Goal: Task Accomplishment & Management: Complete application form

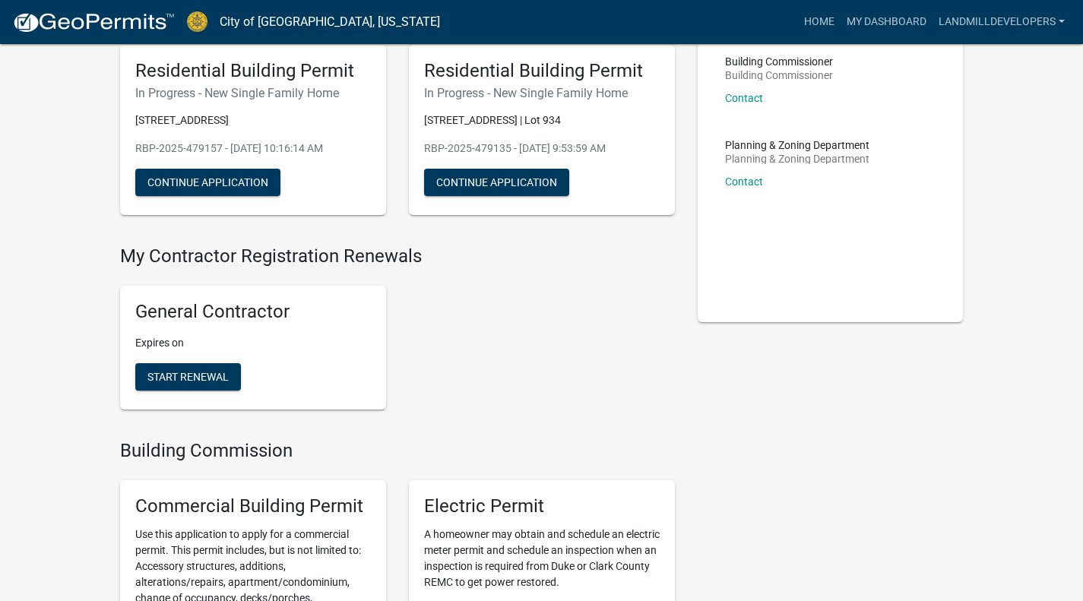
scroll to position [119, 0]
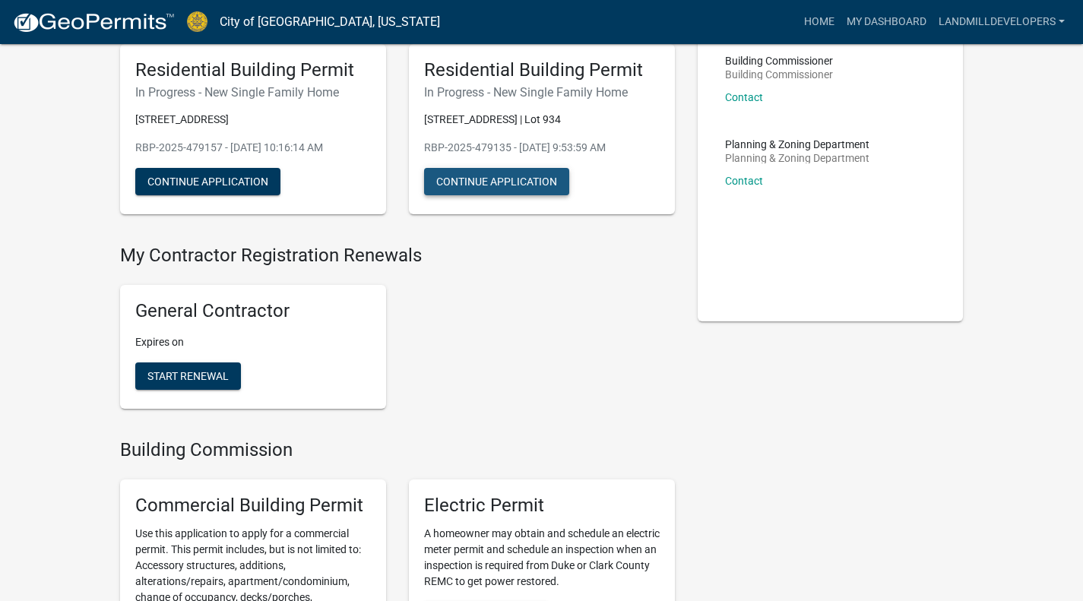
click at [481, 195] on button "Continue Application" at bounding box center [496, 181] width 145 height 27
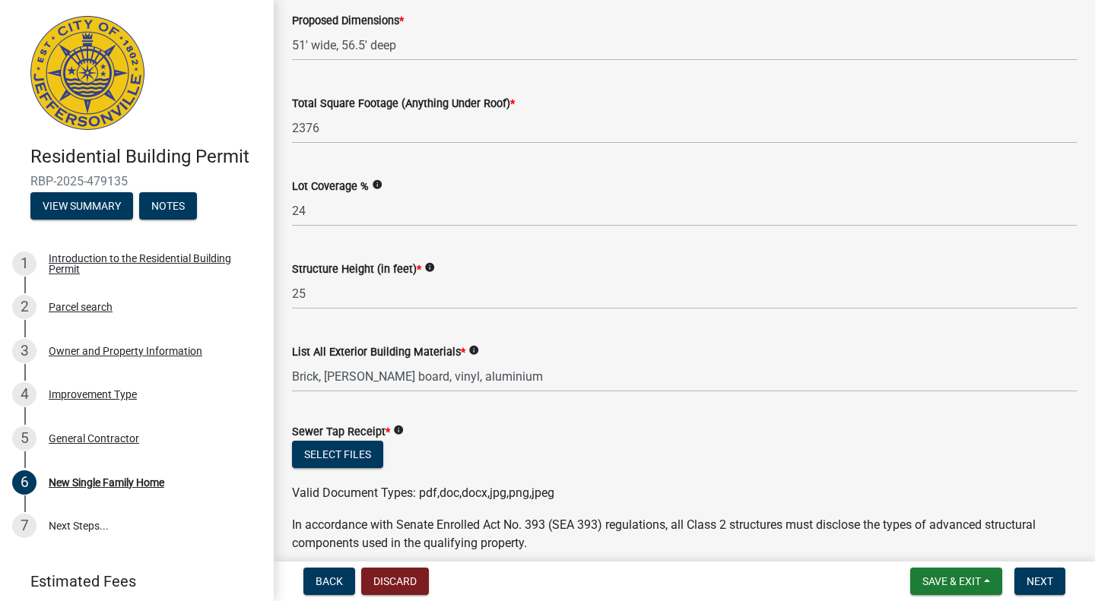
scroll to position [620, 0]
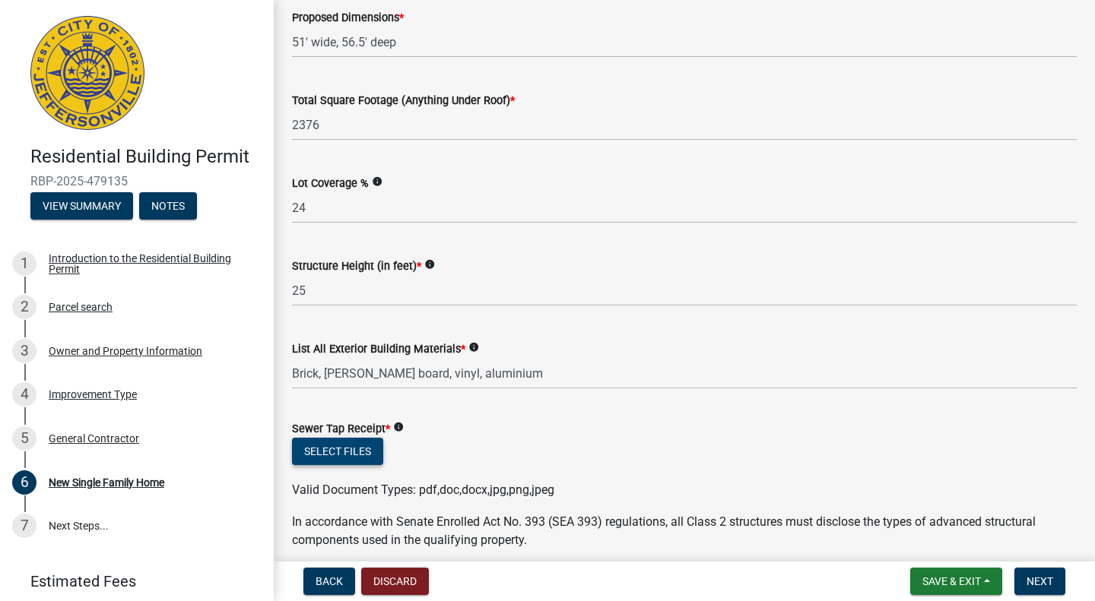
click at [354, 450] on button "Select files" at bounding box center [337, 451] width 91 height 27
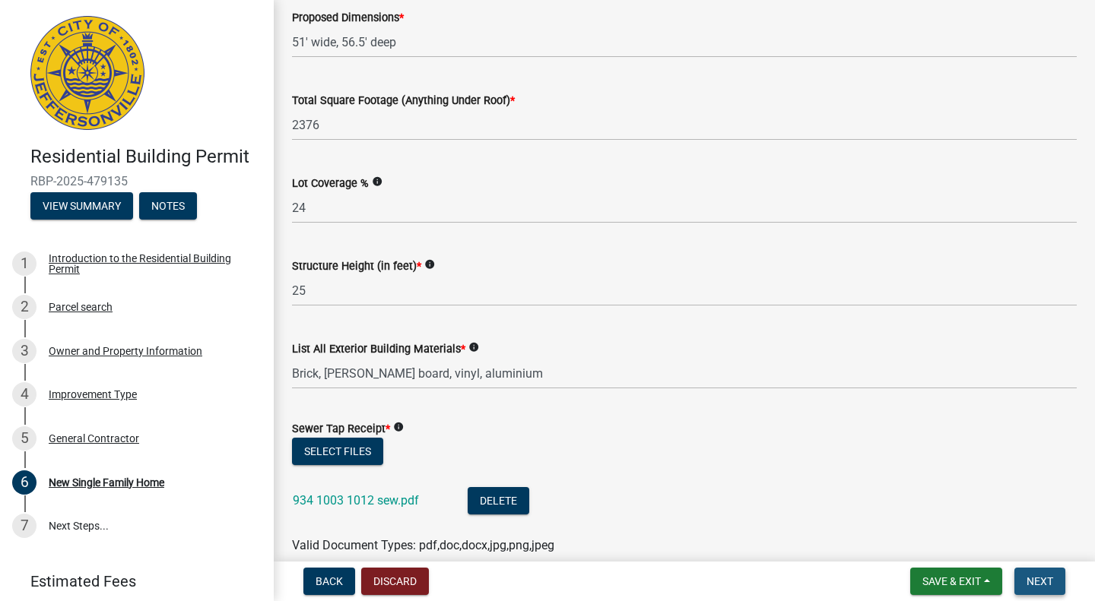
click at [1043, 576] on span "Next" at bounding box center [1039, 582] width 27 height 12
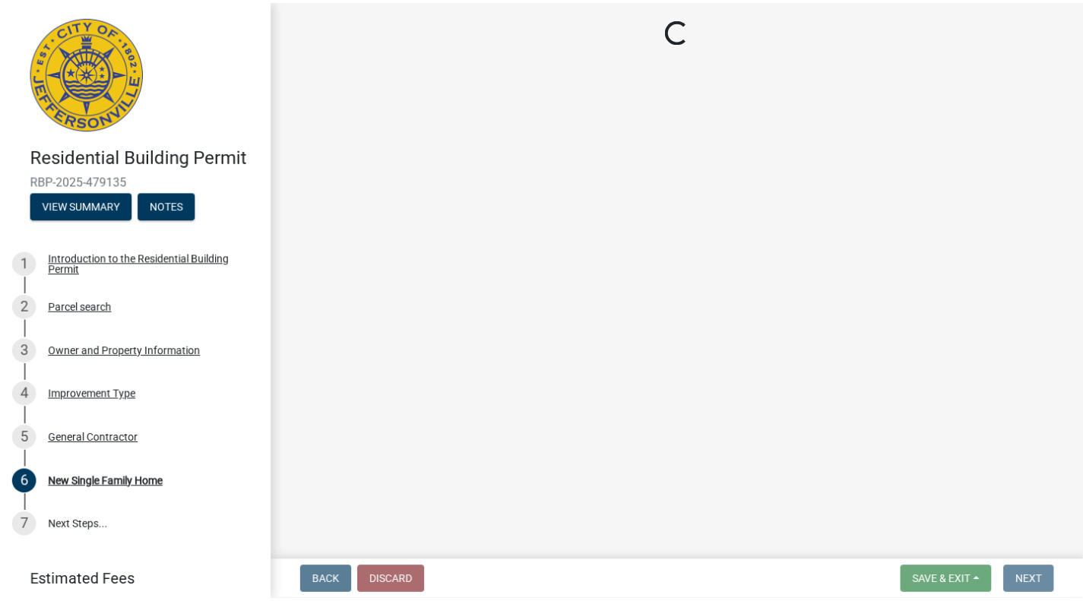
scroll to position [0, 0]
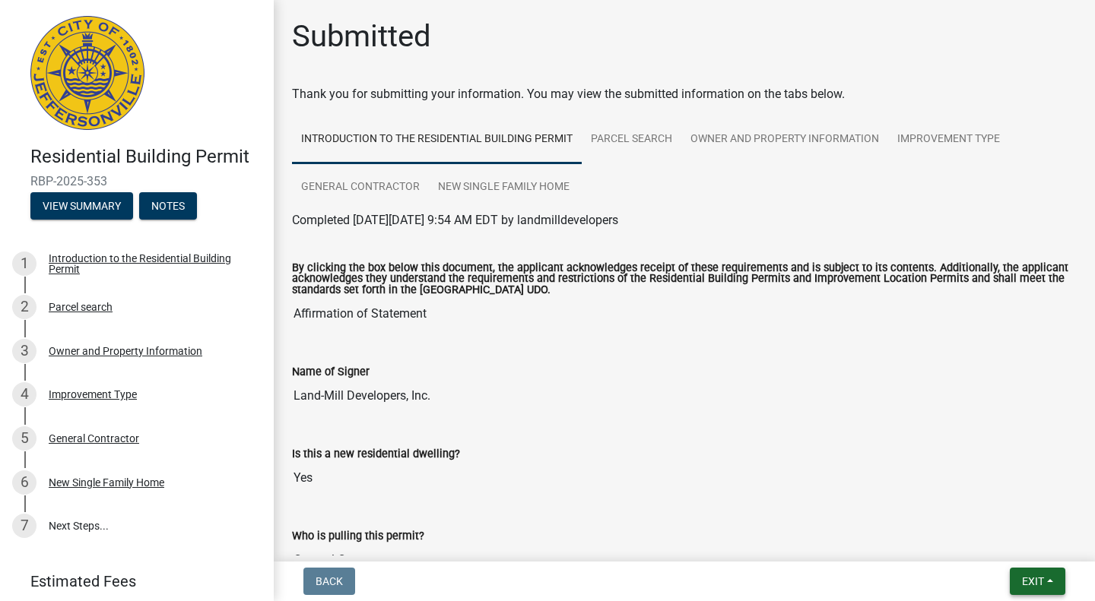
click at [1029, 583] on span "Exit" at bounding box center [1033, 582] width 22 height 12
click at [996, 545] on button "Save & Exit" at bounding box center [1005, 542] width 122 height 36
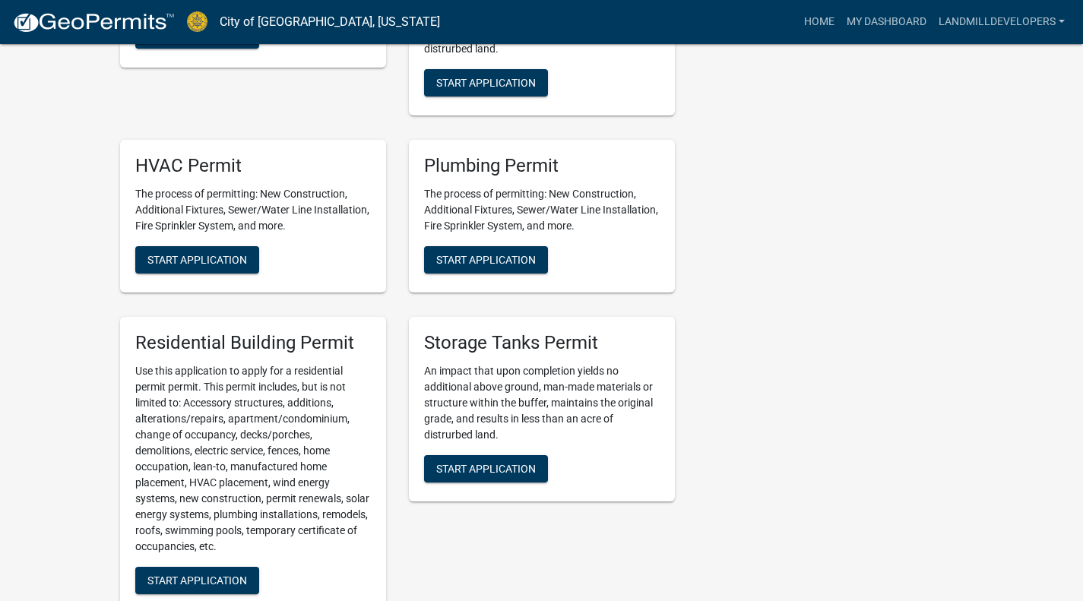
scroll to position [1029, 0]
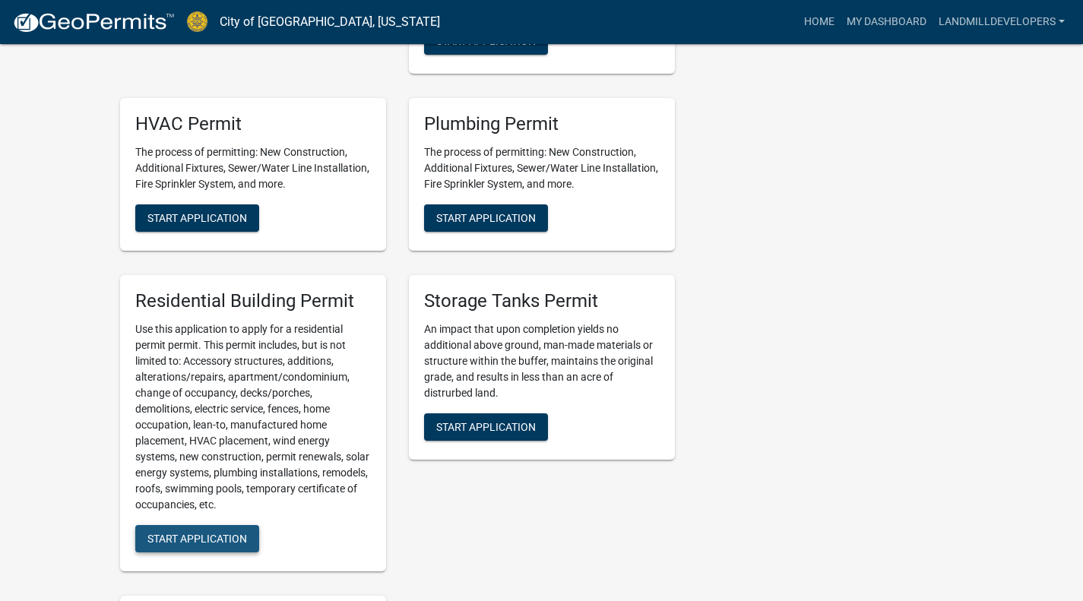
click at [219, 545] on button "Start Application" at bounding box center [197, 538] width 124 height 27
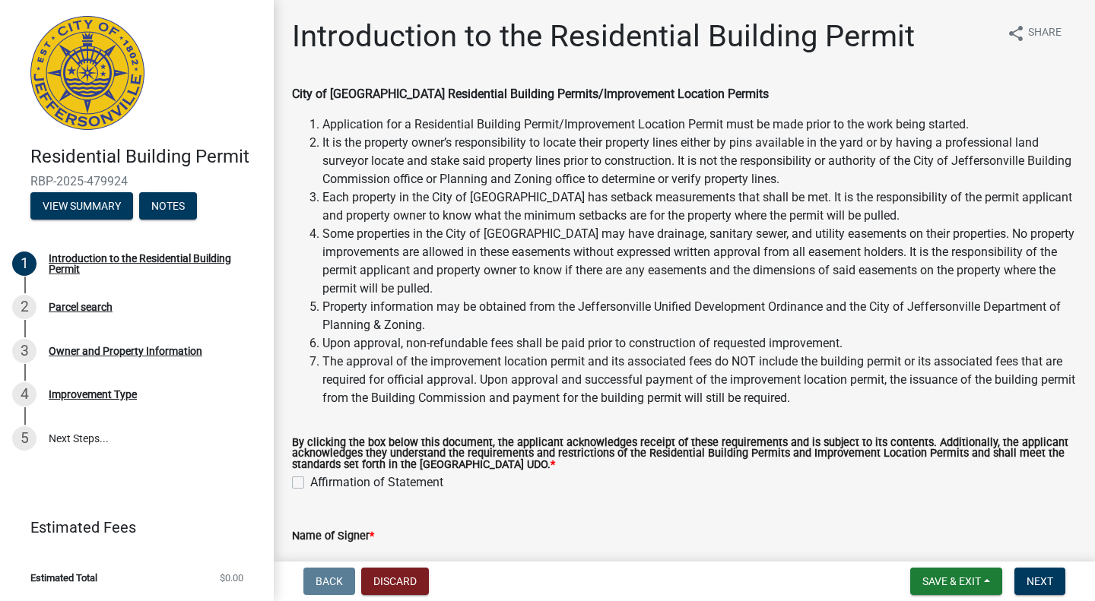
click at [310, 480] on label "Affirmation of Statement" at bounding box center [376, 483] width 133 height 18
click at [310, 480] on input "Affirmation of Statement" at bounding box center [315, 479] width 10 height 10
checkbox input "true"
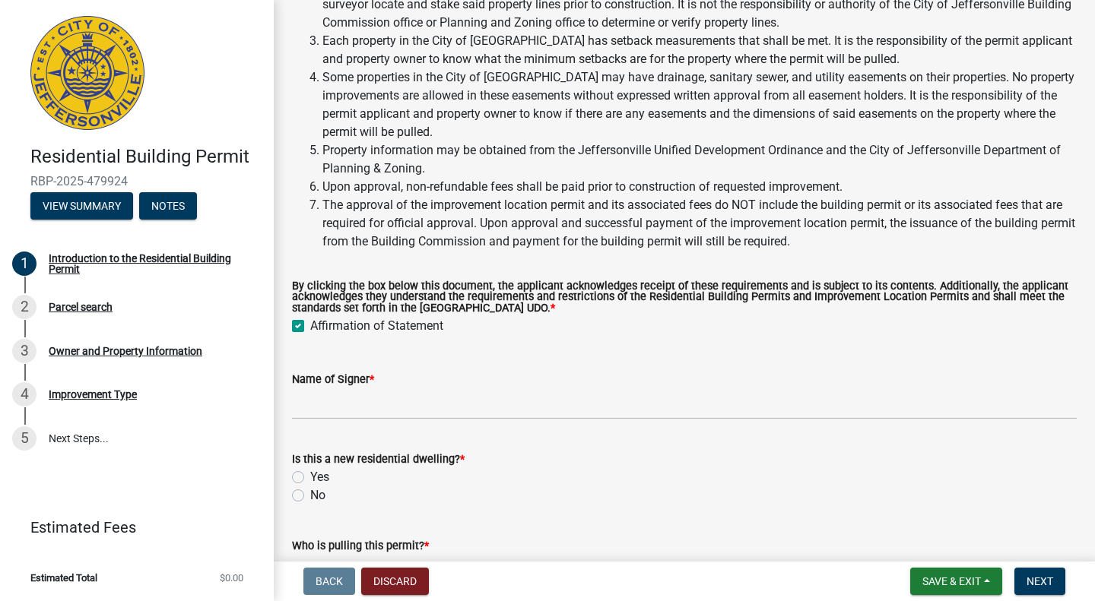
scroll to position [265, 0]
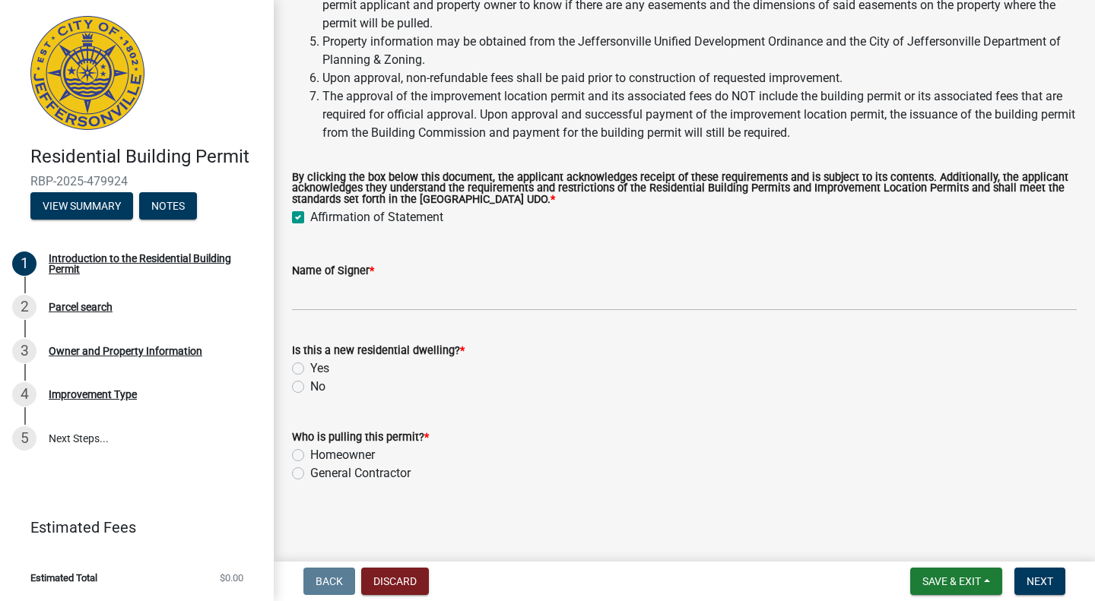
click at [310, 370] on label "Yes" at bounding box center [319, 369] width 19 height 18
click at [310, 369] on input "Yes" at bounding box center [315, 365] width 10 height 10
radio input "true"
click at [310, 474] on label "General Contractor" at bounding box center [360, 474] width 100 height 18
click at [310, 474] on input "General Contractor" at bounding box center [315, 470] width 10 height 10
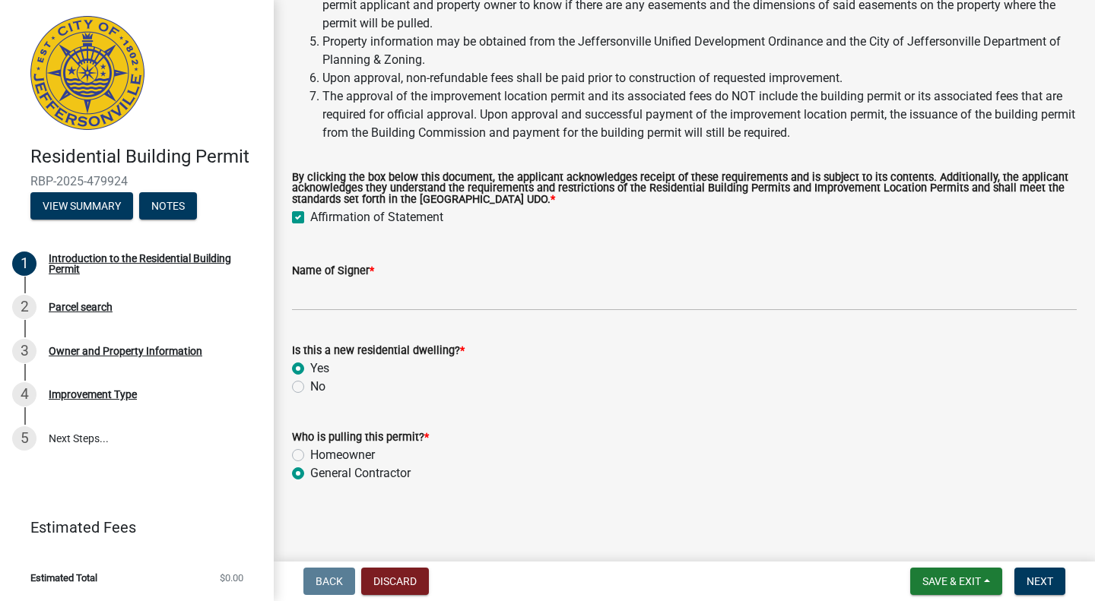
radio input "true"
click at [1040, 578] on span "Next" at bounding box center [1039, 582] width 27 height 12
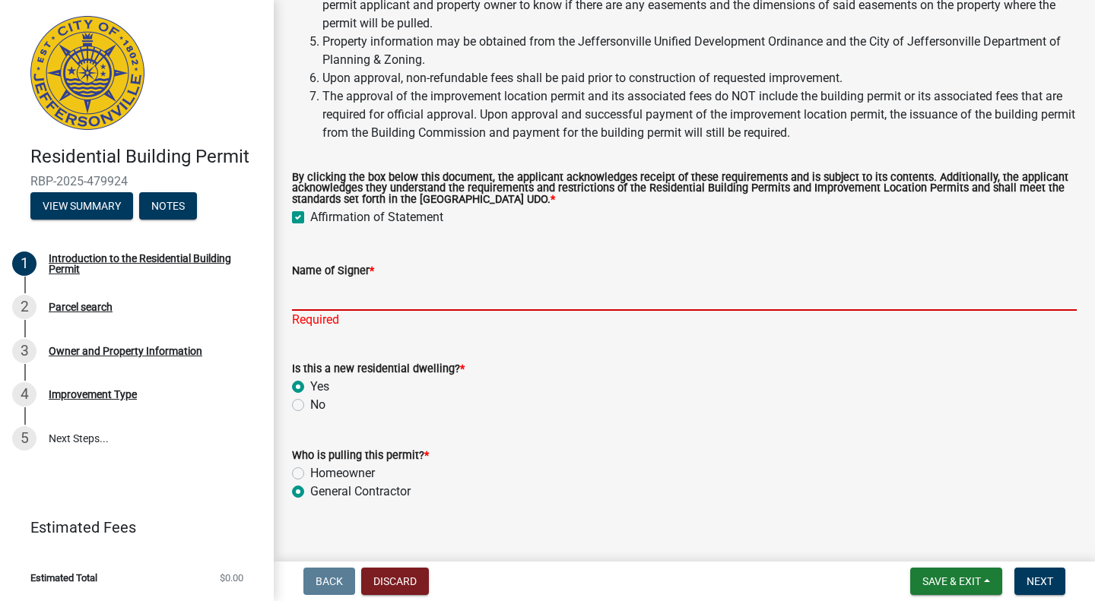
click at [371, 304] on input "Name of Signer *" at bounding box center [684, 295] width 785 height 31
type input "Land-Mill Developers, Inc."
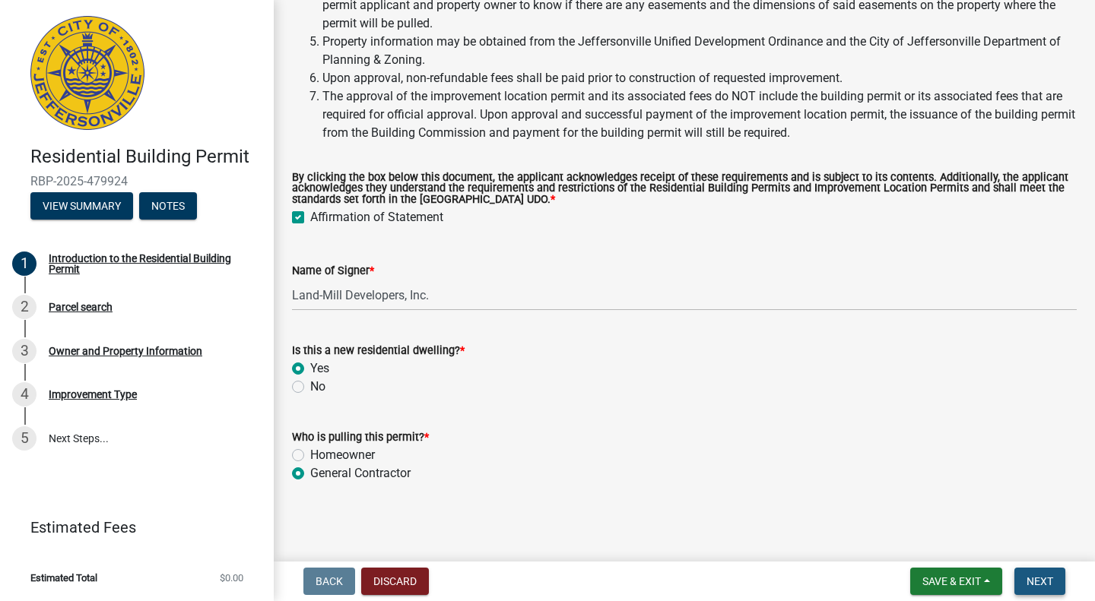
click at [1026, 572] on button "Next" at bounding box center [1039, 581] width 51 height 27
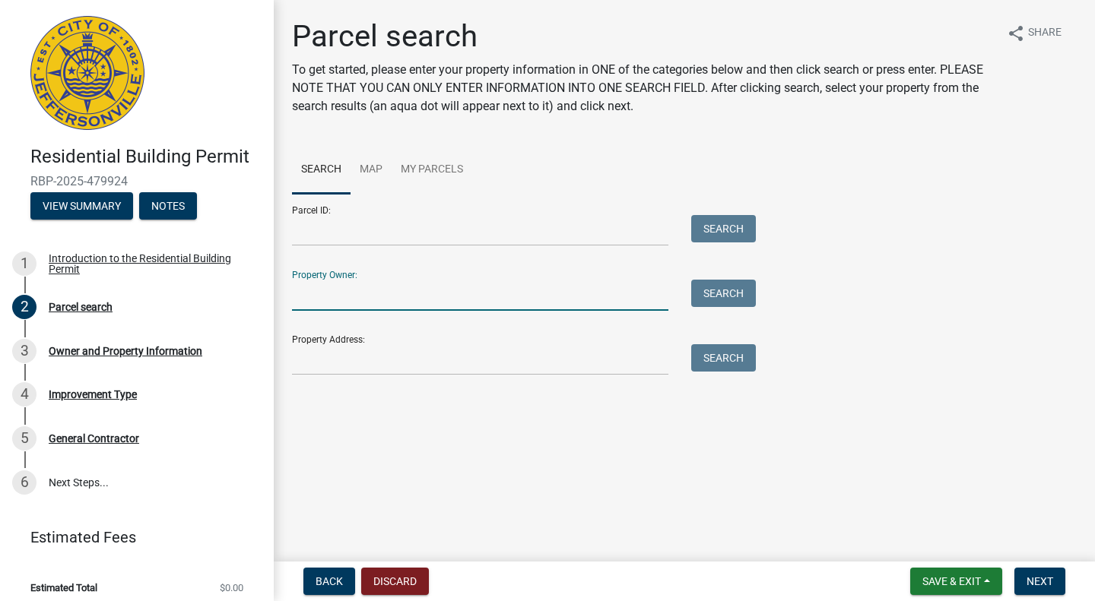
click at [535, 306] on input "Property Owner:" at bounding box center [480, 295] width 376 height 31
type input "WOII Development LLC"
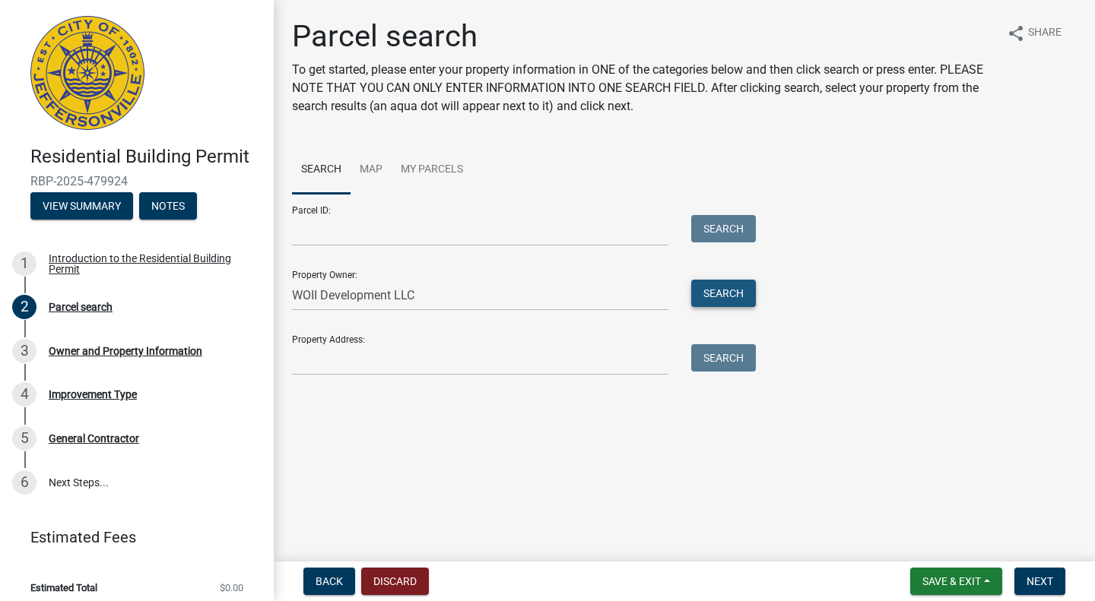
click at [715, 298] on button "Search" at bounding box center [723, 293] width 65 height 27
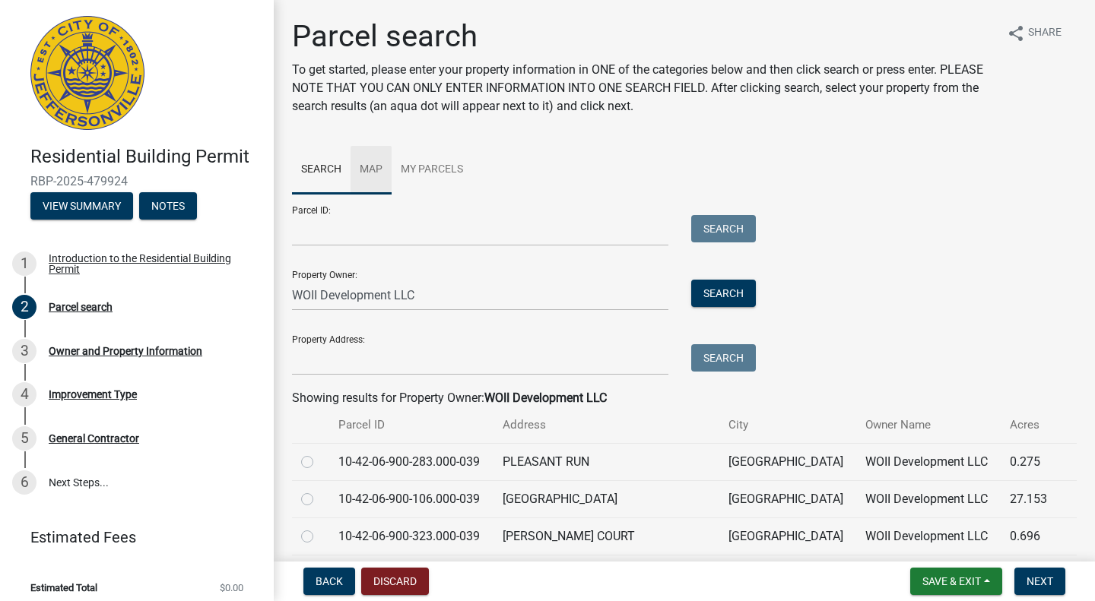
click at [373, 176] on link "Map" at bounding box center [370, 170] width 41 height 49
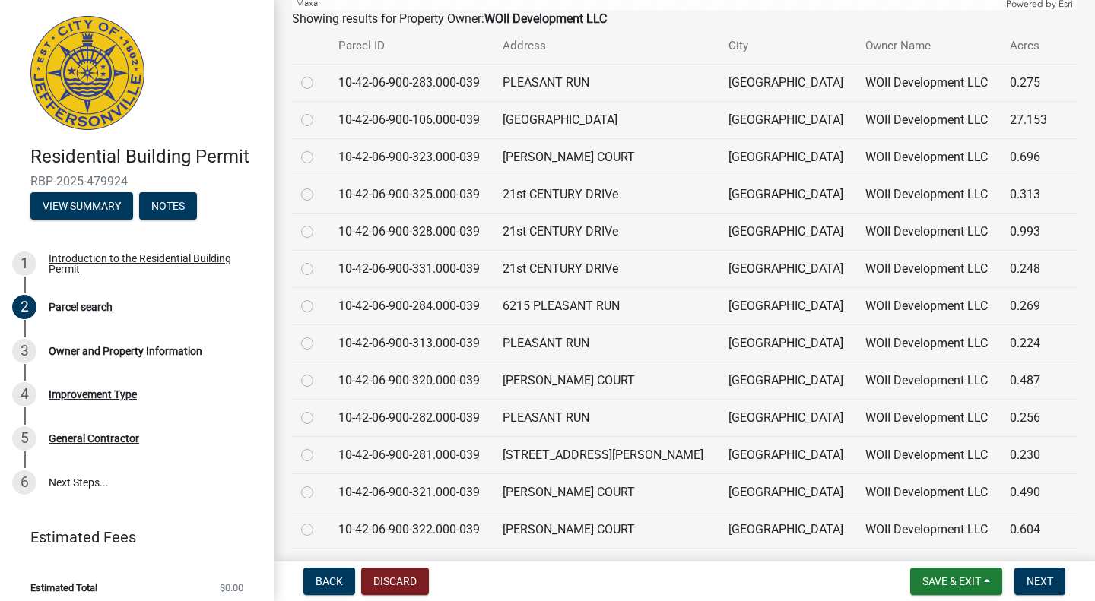
scroll to position [565, 0]
click at [319, 520] on label at bounding box center [319, 520] width 0 height 0
click at [319, 530] on input "radio" at bounding box center [324, 525] width 10 height 10
radio input "true"
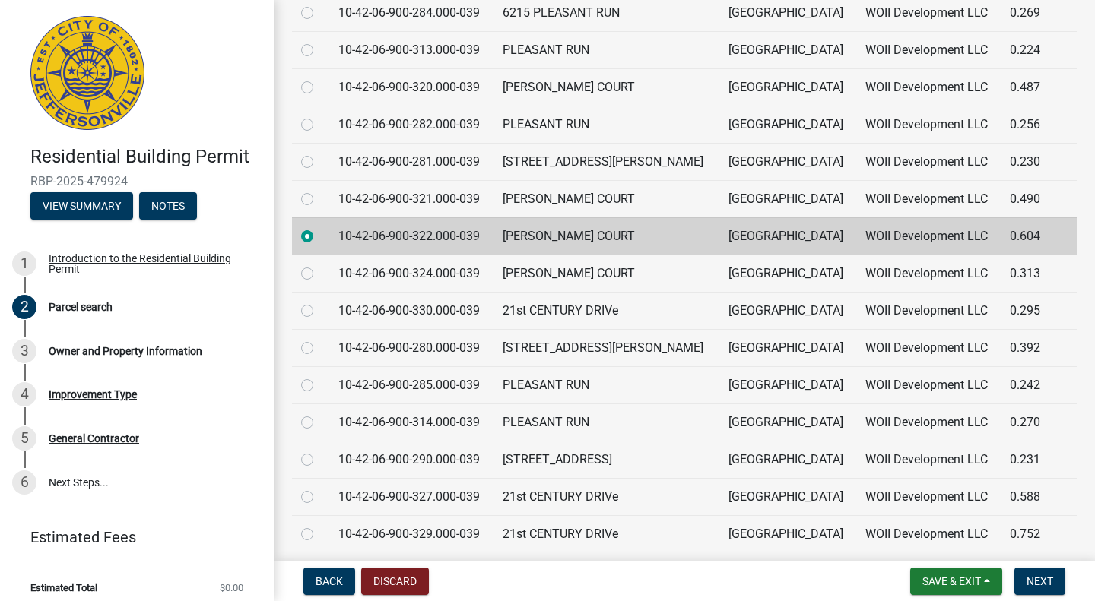
scroll to position [914, 0]
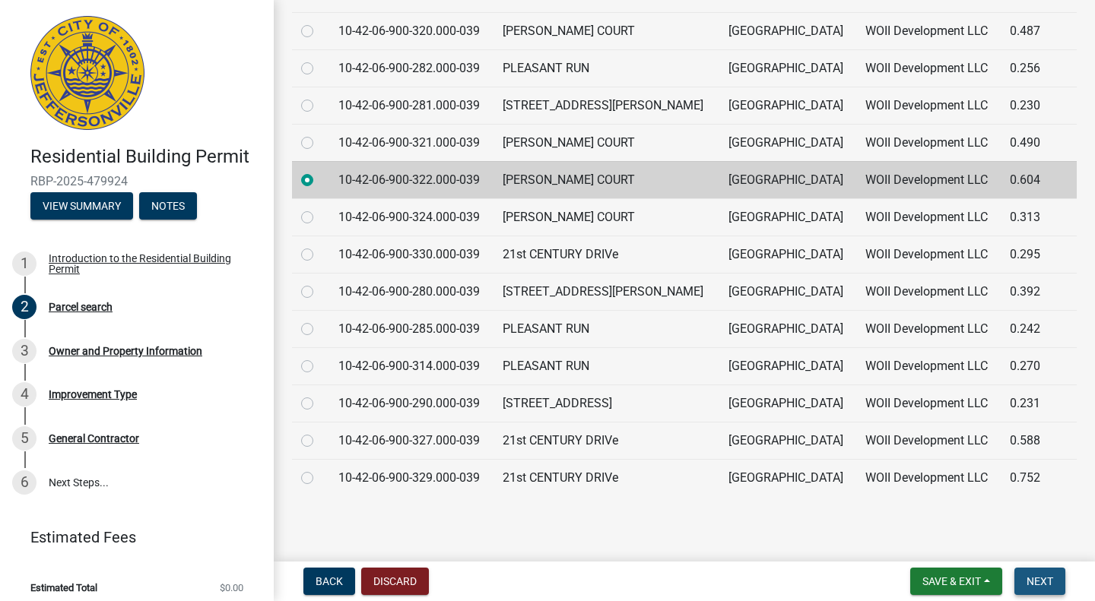
click at [1028, 579] on span "Next" at bounding box center [1039, 582] width 27 height 12
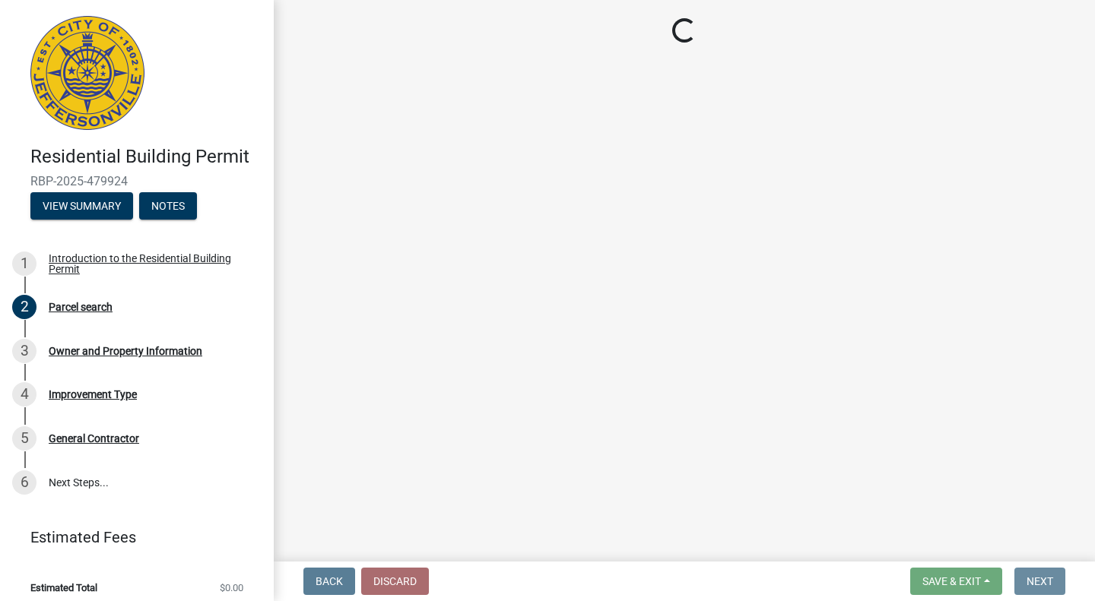
scroll to position [0, 0]
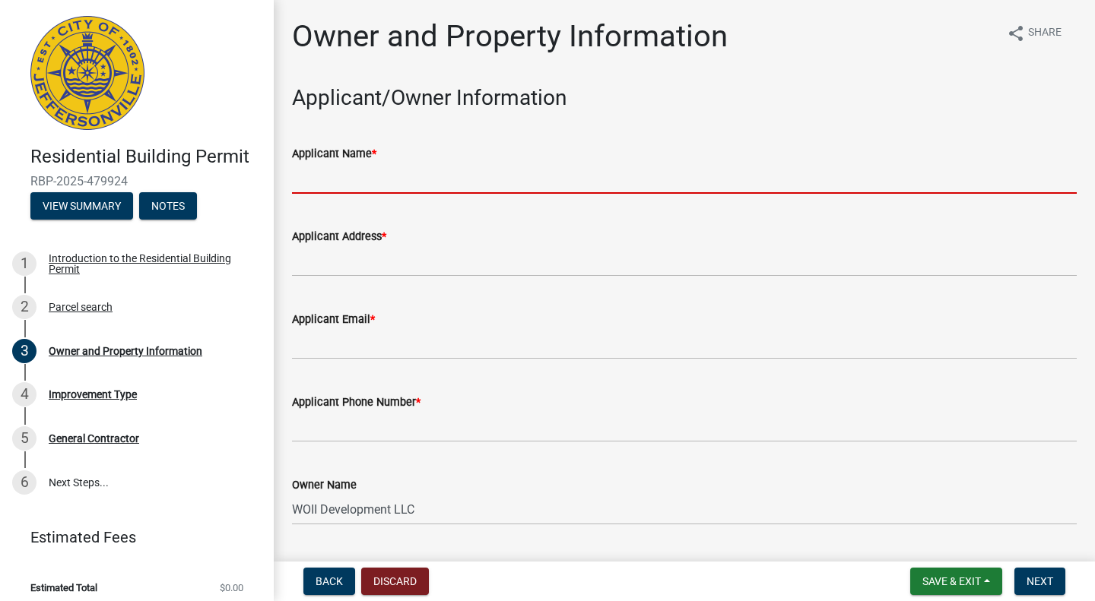
click at [535, 187] on input "Applicant Name *" at bounding box center [684, 178] width 785 height 31
type input "[PERSON_NAME]"
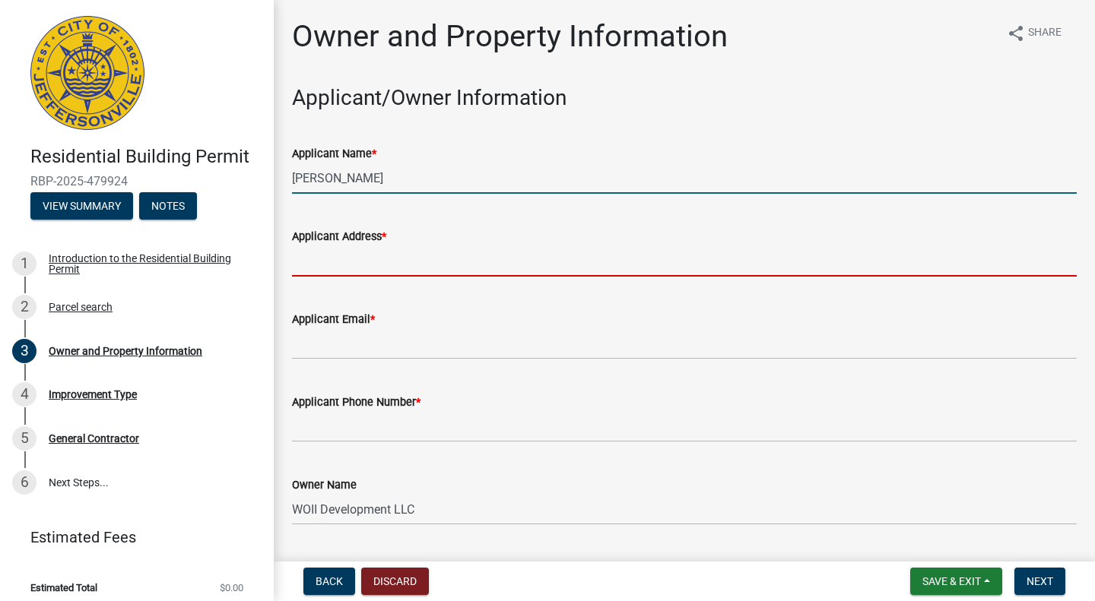
type input "[STREET_ADDRESS]"
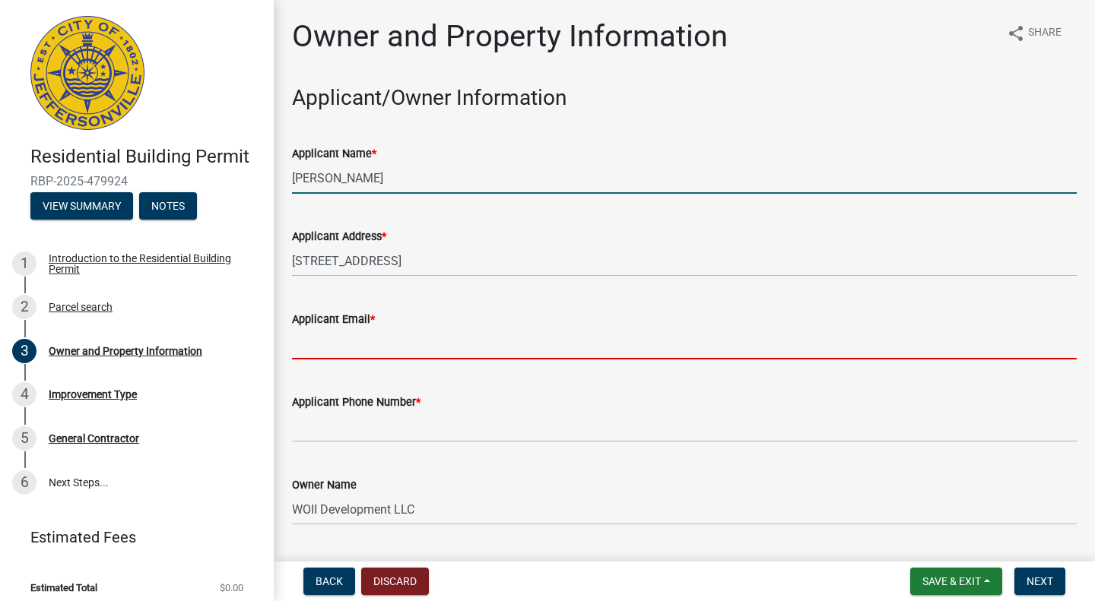
type input "[EMAIL_ADDRESS][DOMAIN_NAME]"
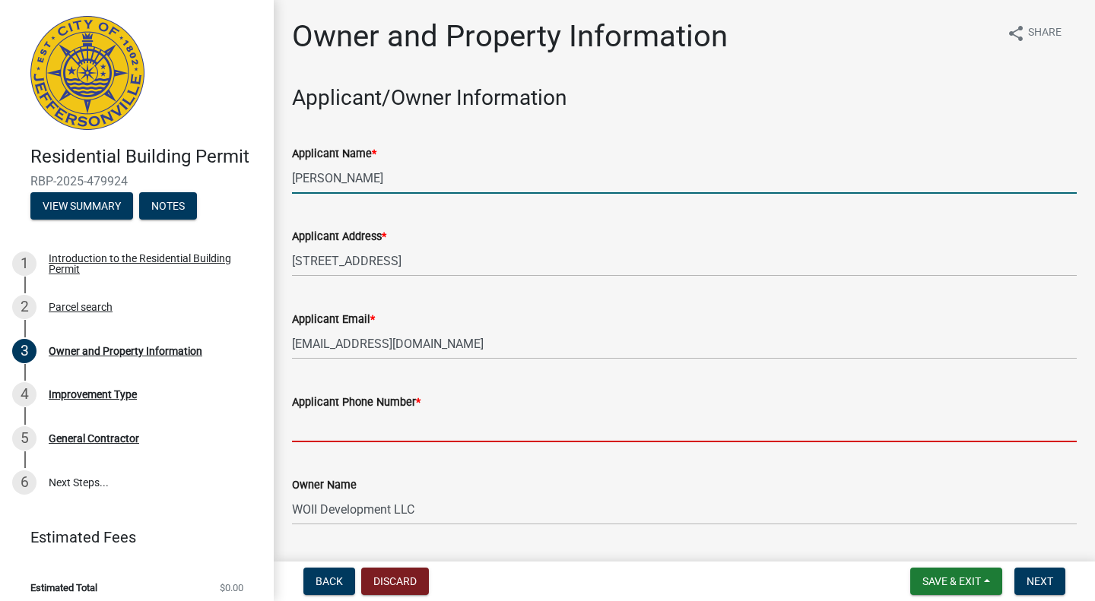
type input "8129894493"
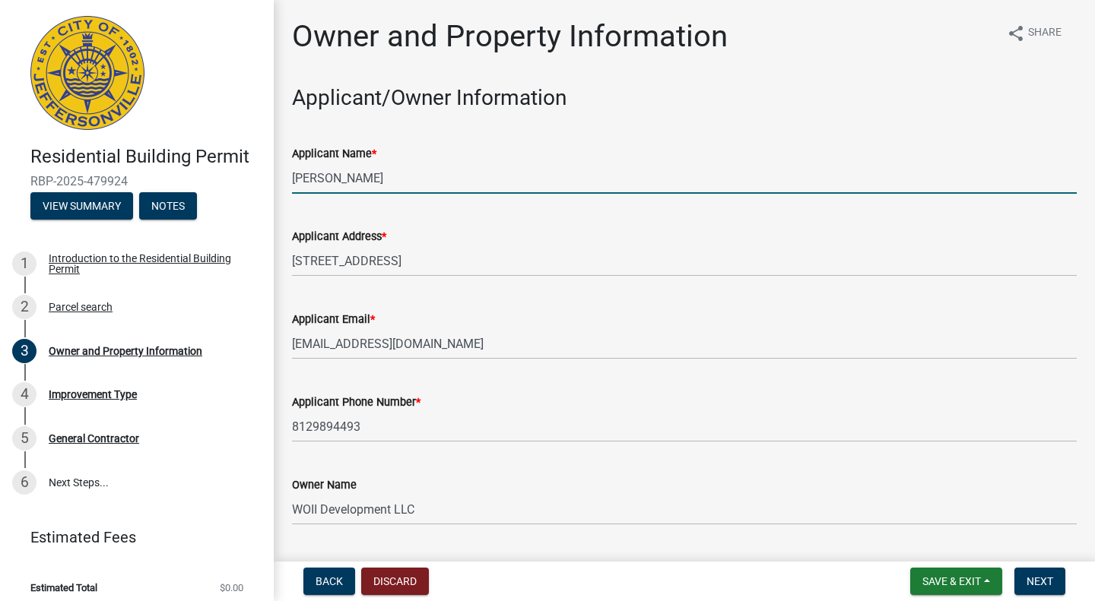
drag, startPoint x: 360, startPoint y: 182, endPoint x: 262, endPoint y: 192, distance: 99.4
click at [262, 192] on div "Residential Building Permit RBP-2025-479924 View Summary Notes 1 Introduction t…" at bounding box center [547, 300] width 1095 height 601
type input "Land-Mill Developers, Inc."
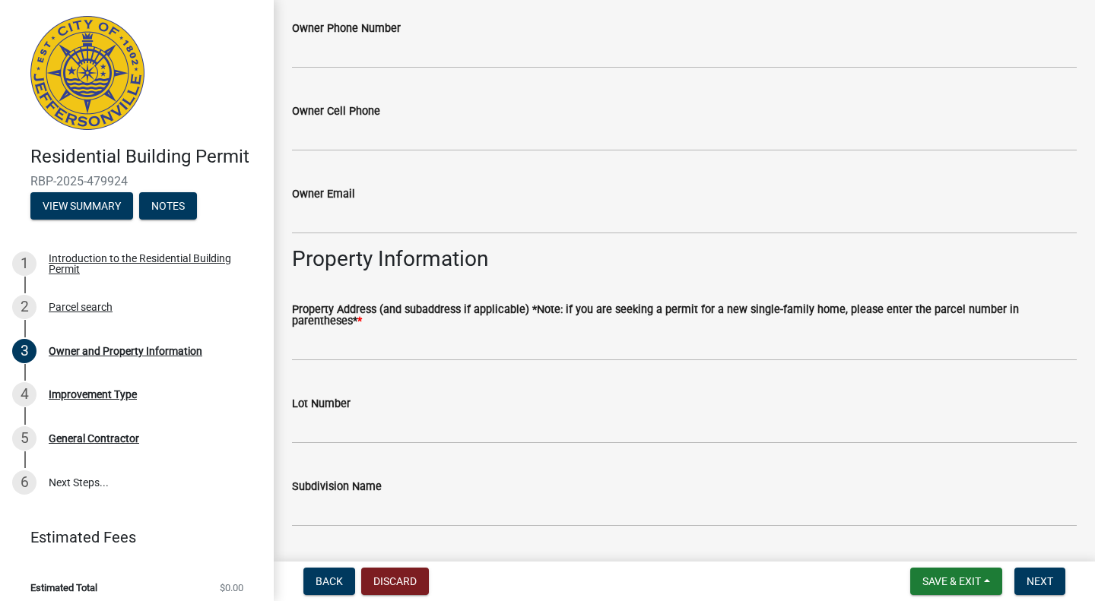
scroll to position [550, 0]
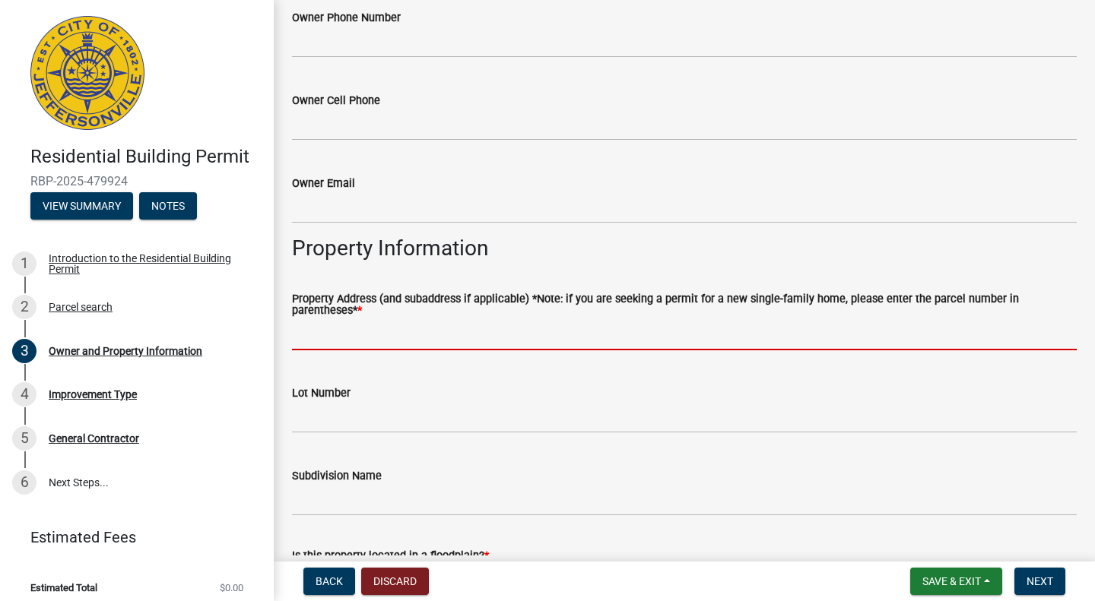
click at [384, 328] on input "Property Address (and subaddress if applicable) *Note: if you are seeking a per…" at bounding box center [684, 334] width 785 height 31
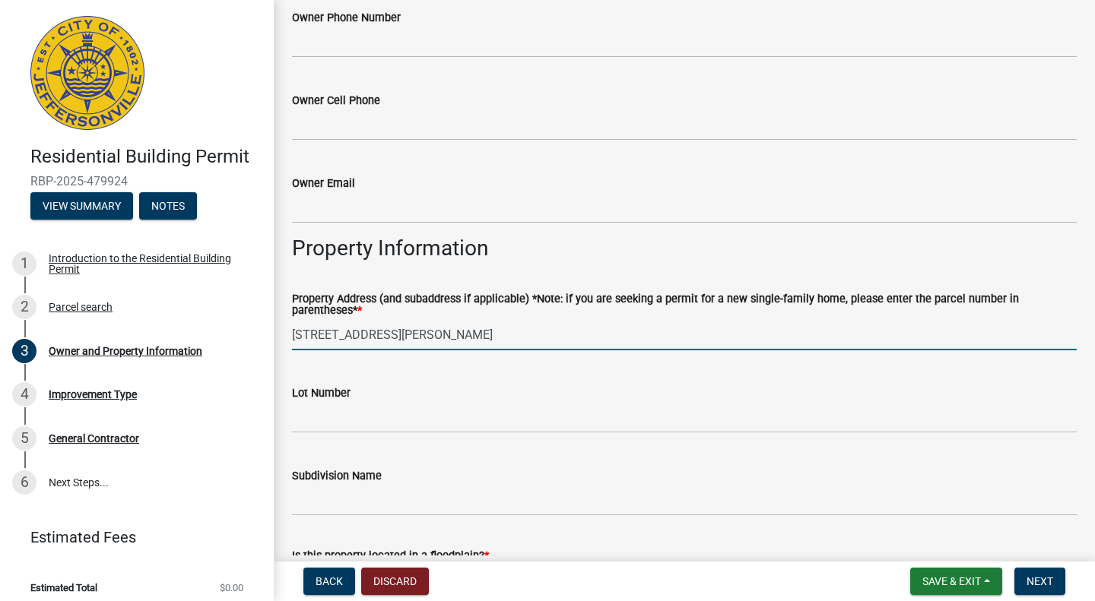
type input "[STREET_ADDRESS][PERSON_NAME]"
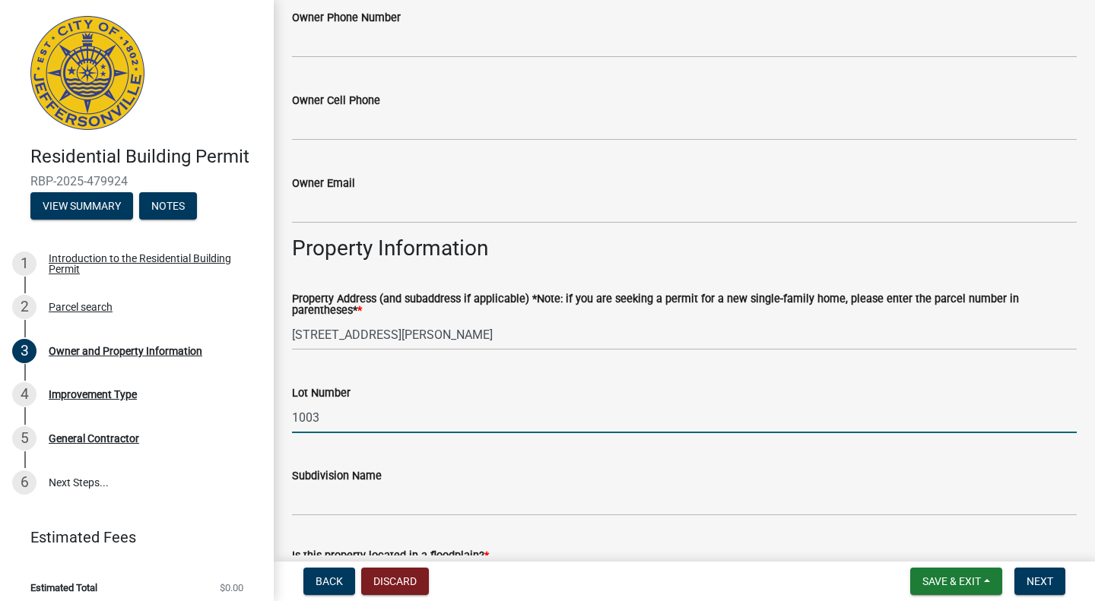
type input "1003"
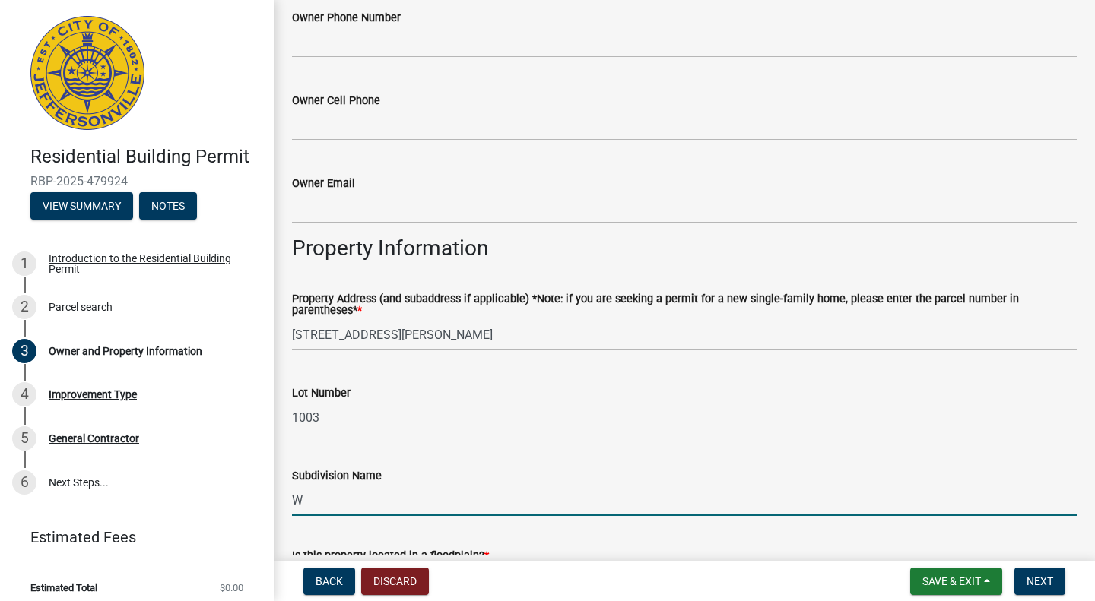
type input "Whispering Oaks II"
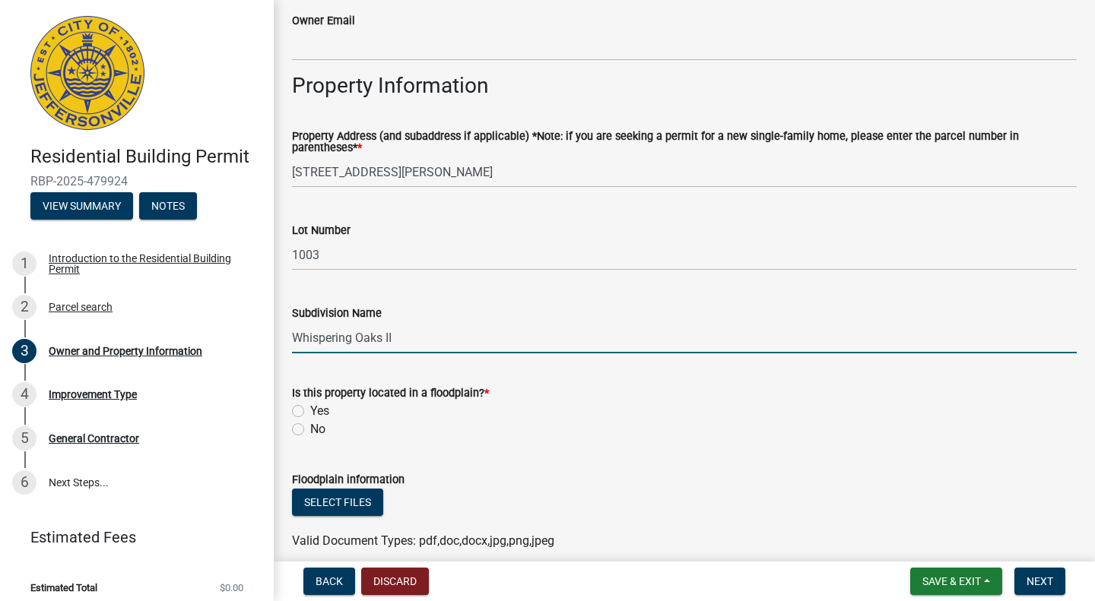
scroll to position [715, 0]
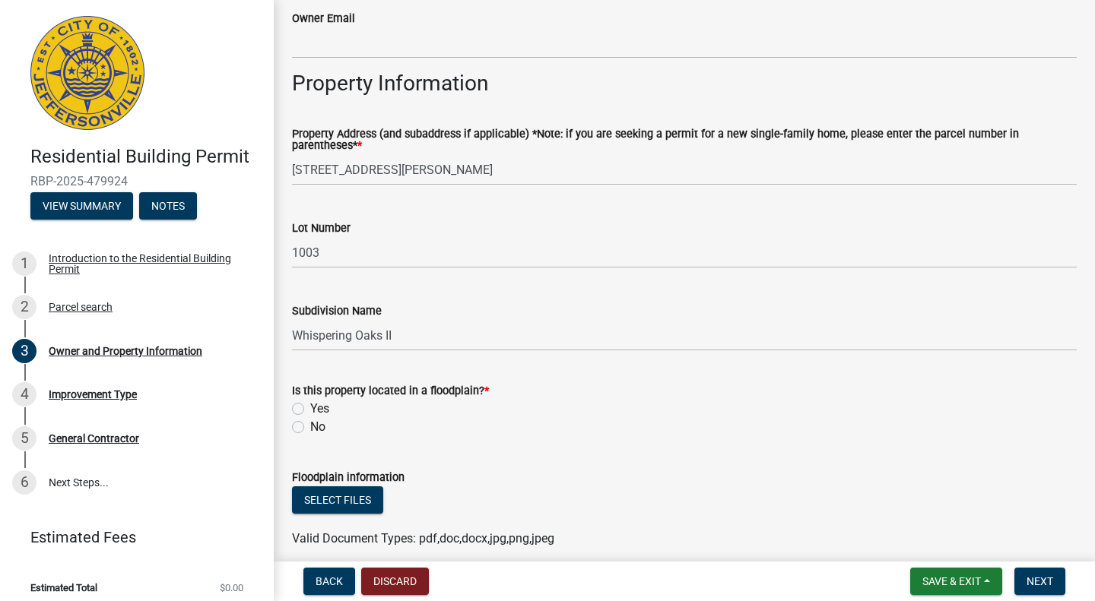
click at [310, 432] on label "No" at bounding box center [317, 427] width 15 height 18
click at [310, 428] on input "No" at bounding box center [315, 423] width 10 height 10
radio input "true"
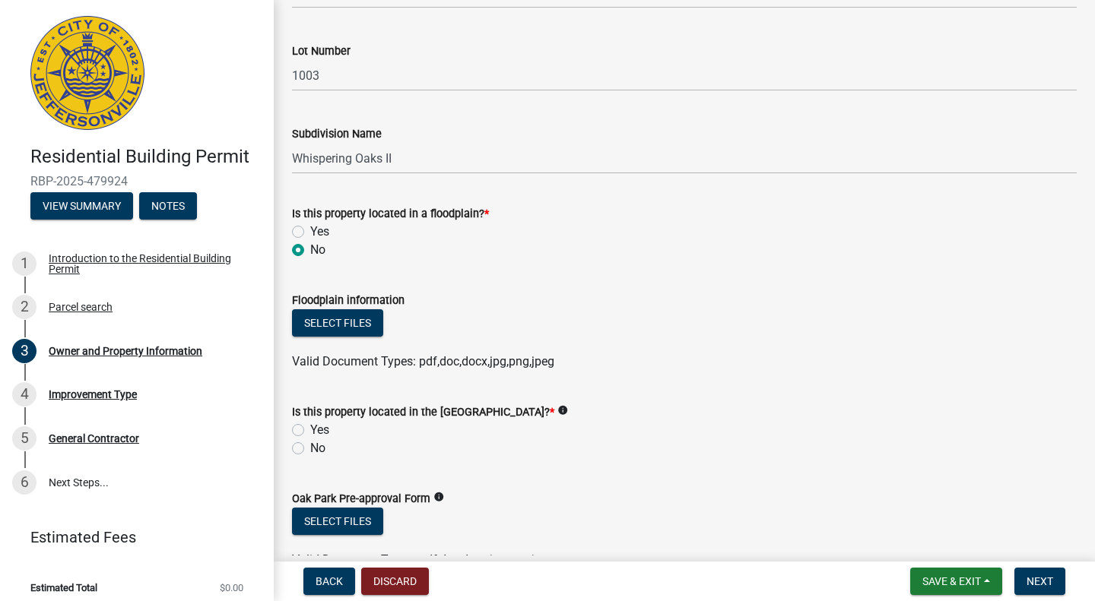
scroll to position [893, 0]
click at [310, 449] on label "No" at bounding box center [317, 448] width 15 height 18
click at [310, 449] on input "No" at bounding box center [315, 444] width 10 height 10
radio input "true"
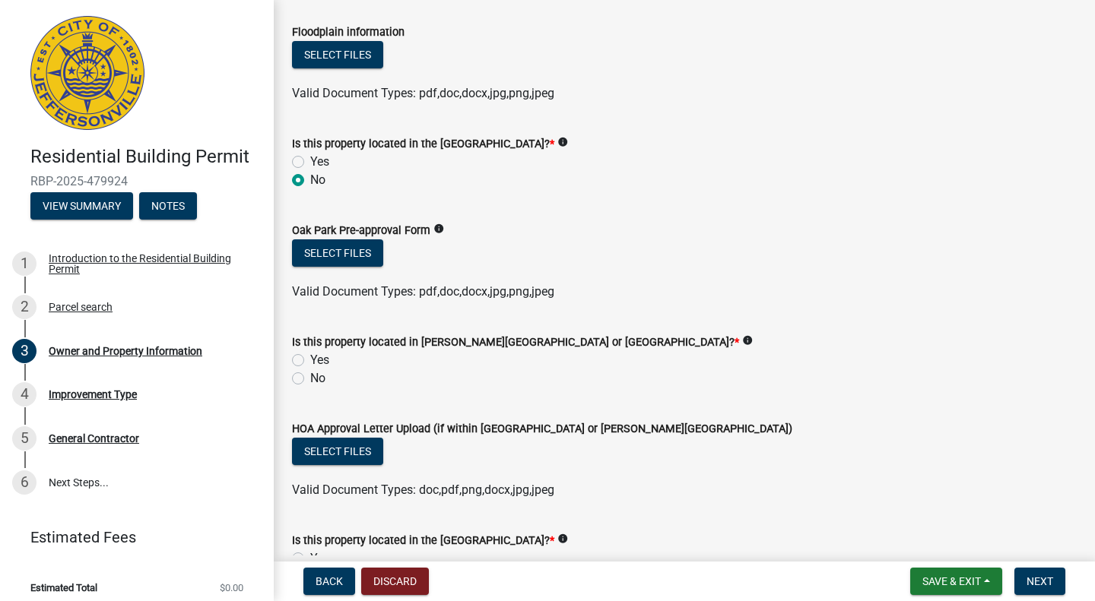
scroll to position [1162, 0]
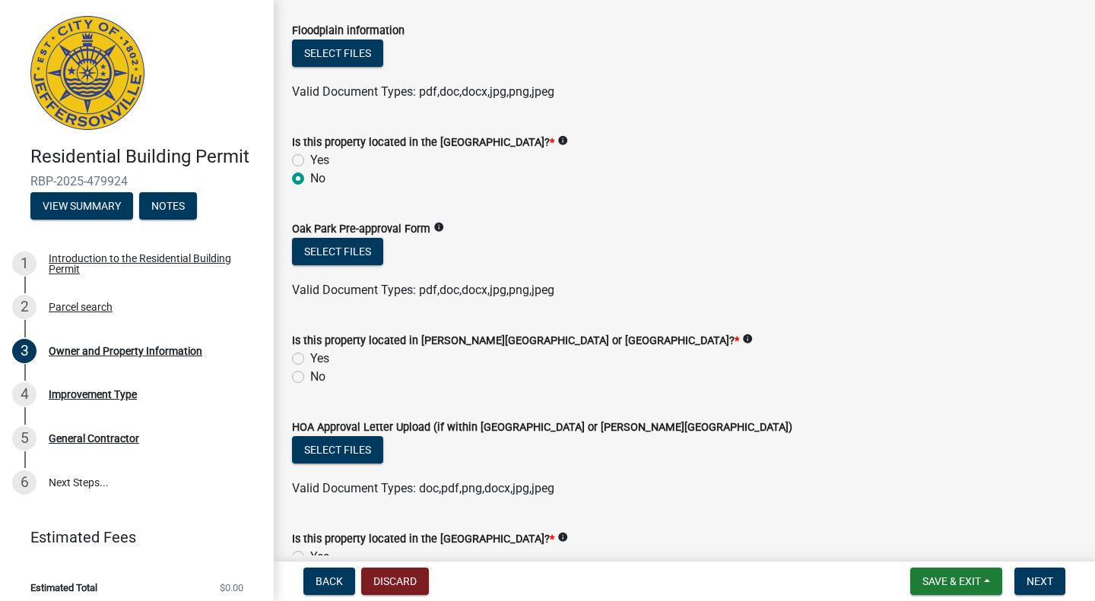
click at [310, 376] on label "No" at bounding box center [317, 377] width 15 height 18
click at [310, 376] on input "No" at bounding box center [315, 373] width 10 height 10
radio input "true"
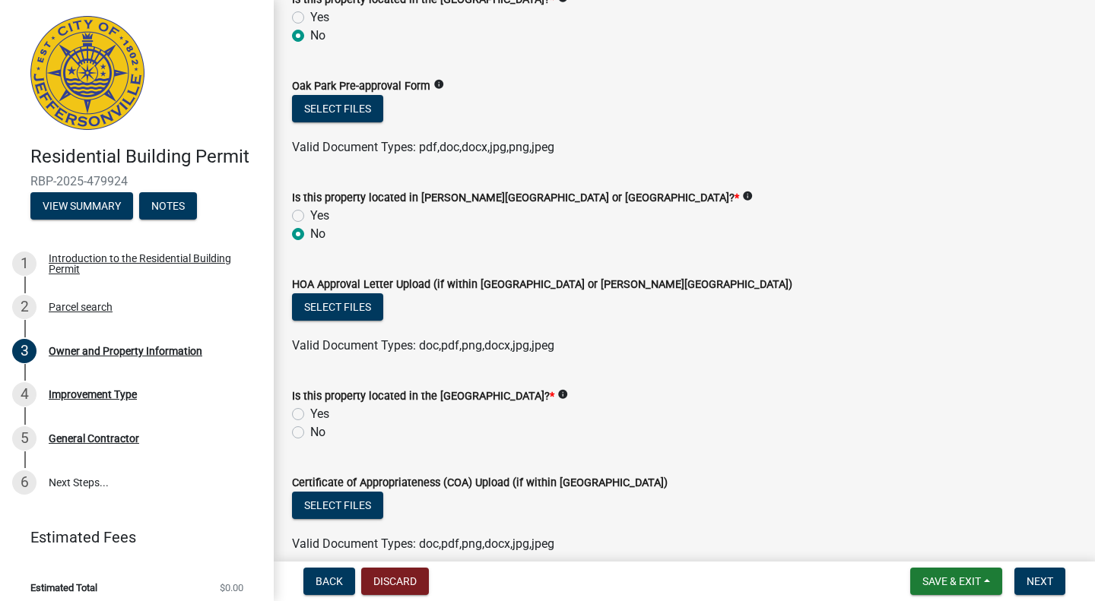
scroll to position [1376, 0]
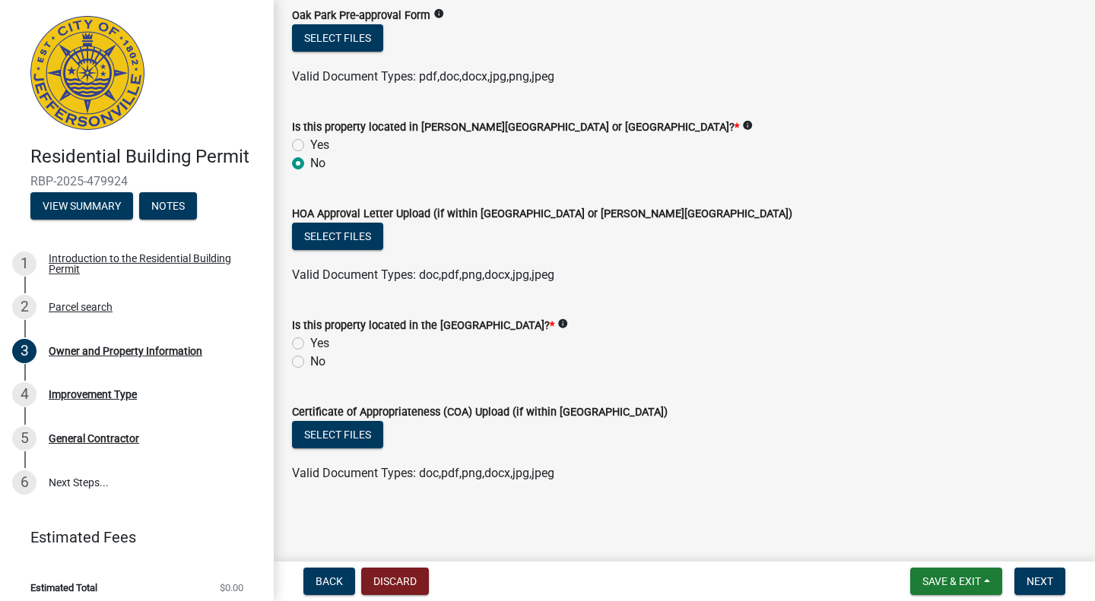
click at [310, 363] on label "No" at bounding box center [317, 362] width 15 height 18
click at [310, 363] on input "No" at bounding box center [315, 358] width 10 height 10
radio input "true"
click at [1045, 576] on span "Next" at bounding box center [1039, 582] width 27 height 12
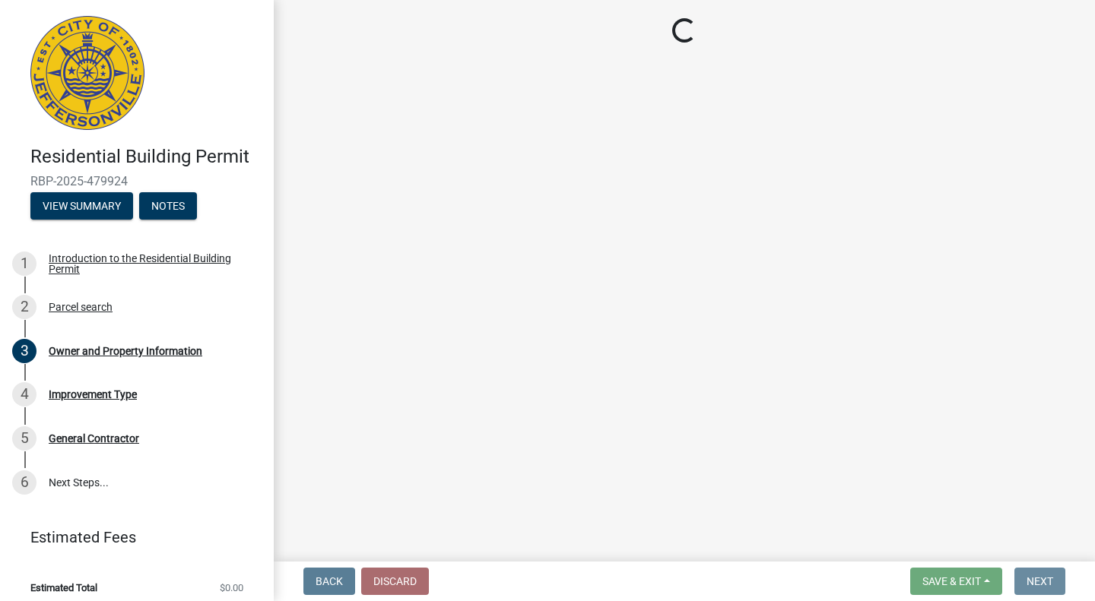
scroll to position [0, 0]
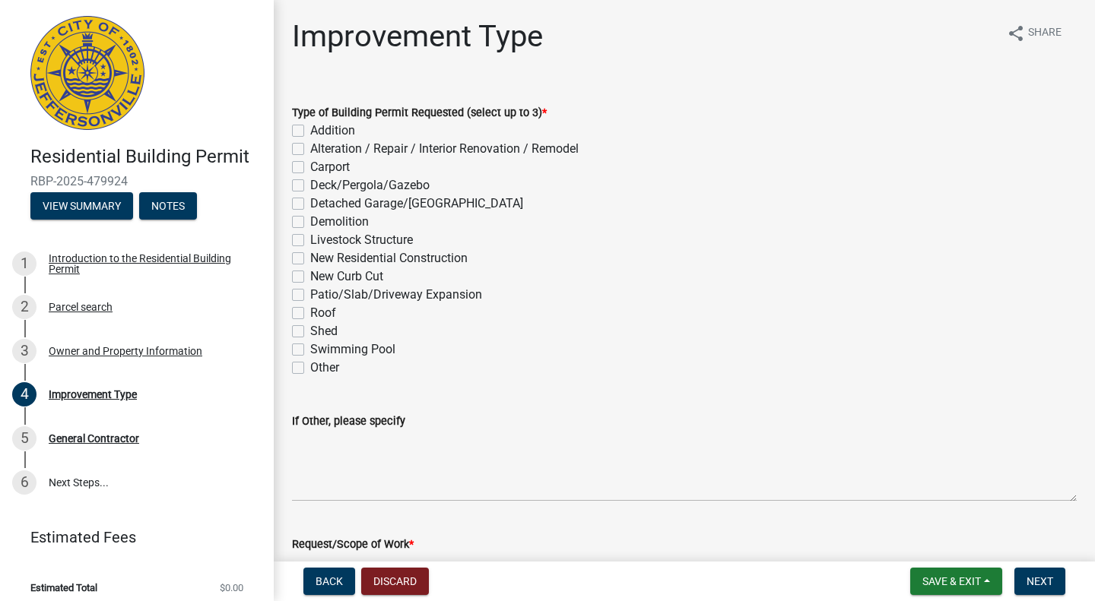
click at [310, 258] on label "New Residential Construction" at bounding box center [388, 258] width 157 height 18
click at [310, 258] on input "New Residential Construction" at bounding box center [315, 254] width 10 height 10
checkbox input "true"
checkbox input "false"
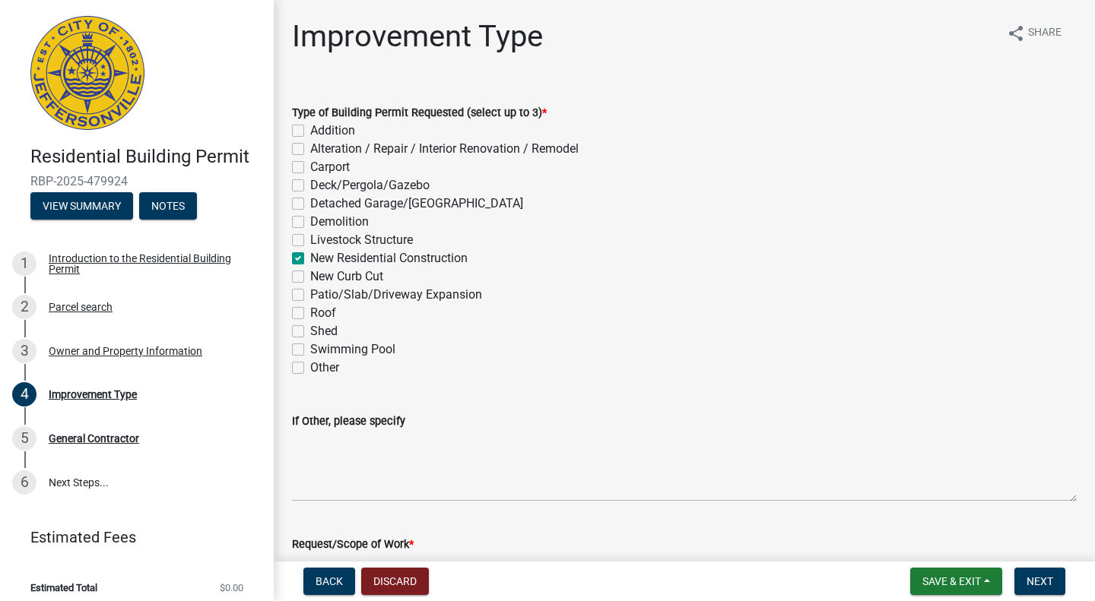
checkbox input "false"
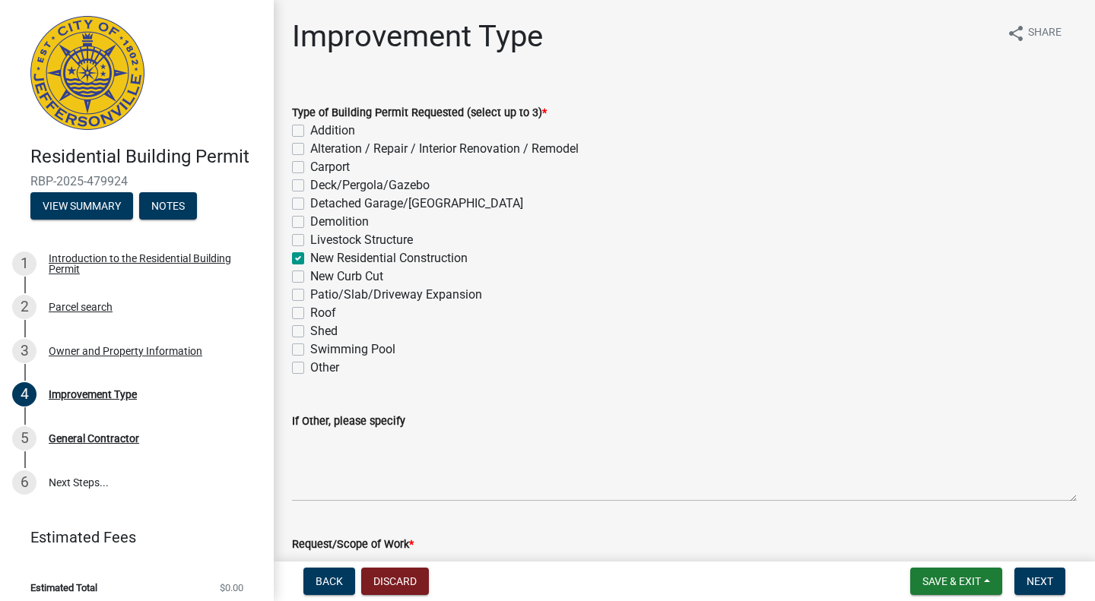
checkbox input "true"
checkbox input "false"
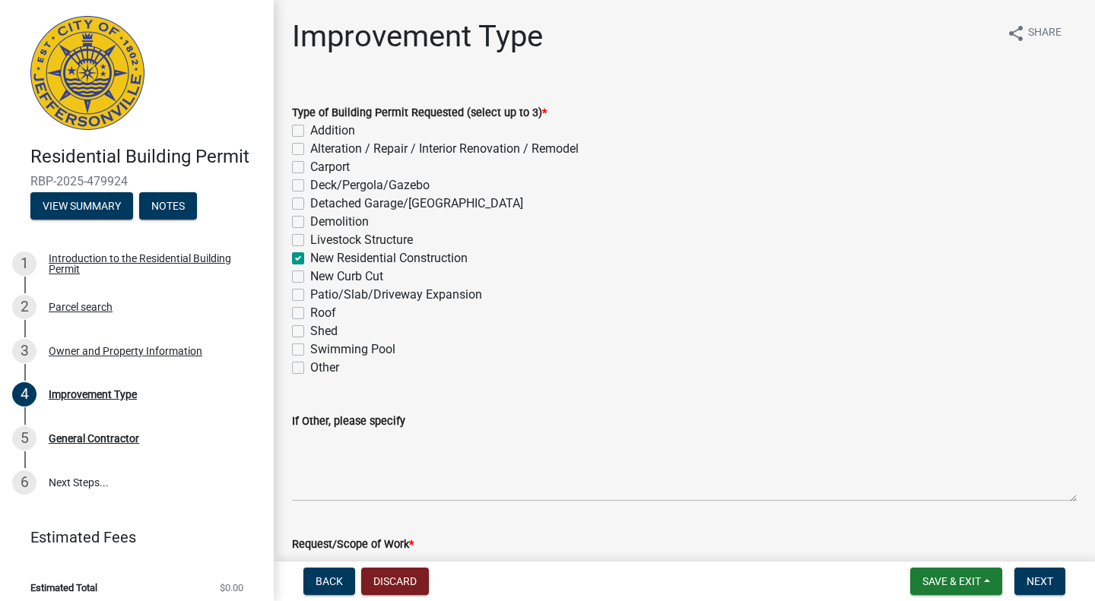
checkbox input "false"
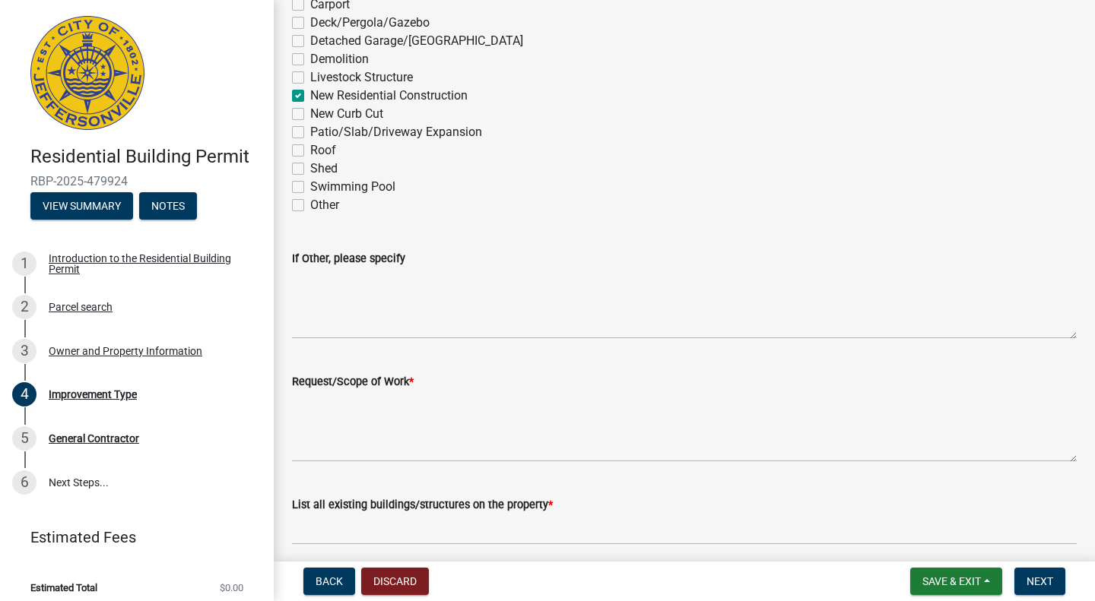
scroll to position [163, 0]
click at [421, 439] on textarea "Request/Scope of Work *" at bounding box center [684, 425] width 785 height 71
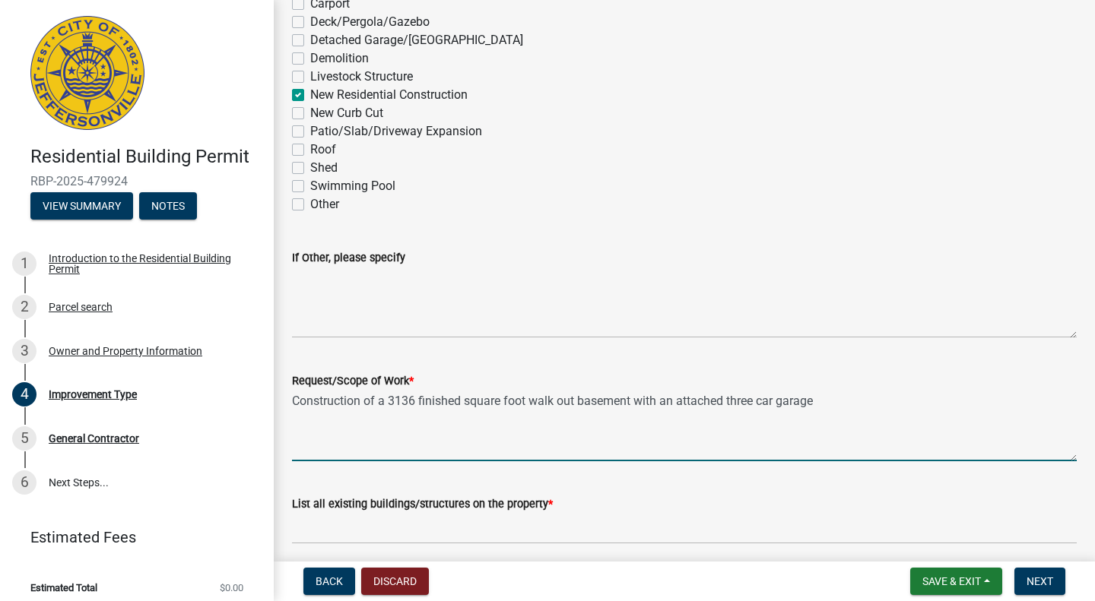
scroll to position [224, 0]
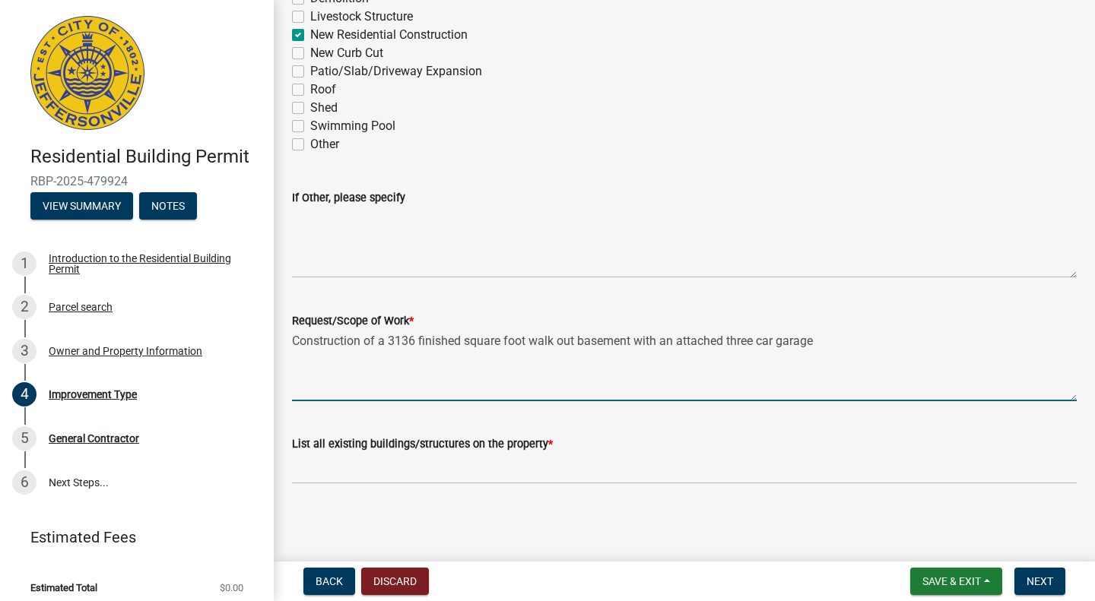
type textarea "Construction of a 3136 finished square foot walk out basement with an attached …"
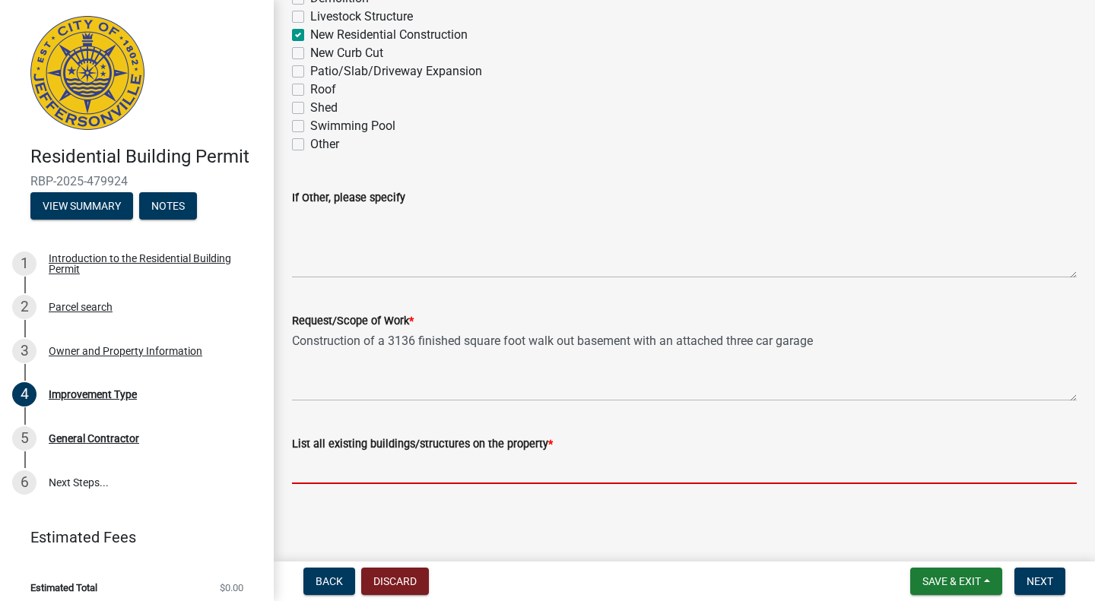
click at [407, 476] on input "List all existing buildings/structures on the property *" at bounding box center [684, 468] width 785 height 31
type input "none"
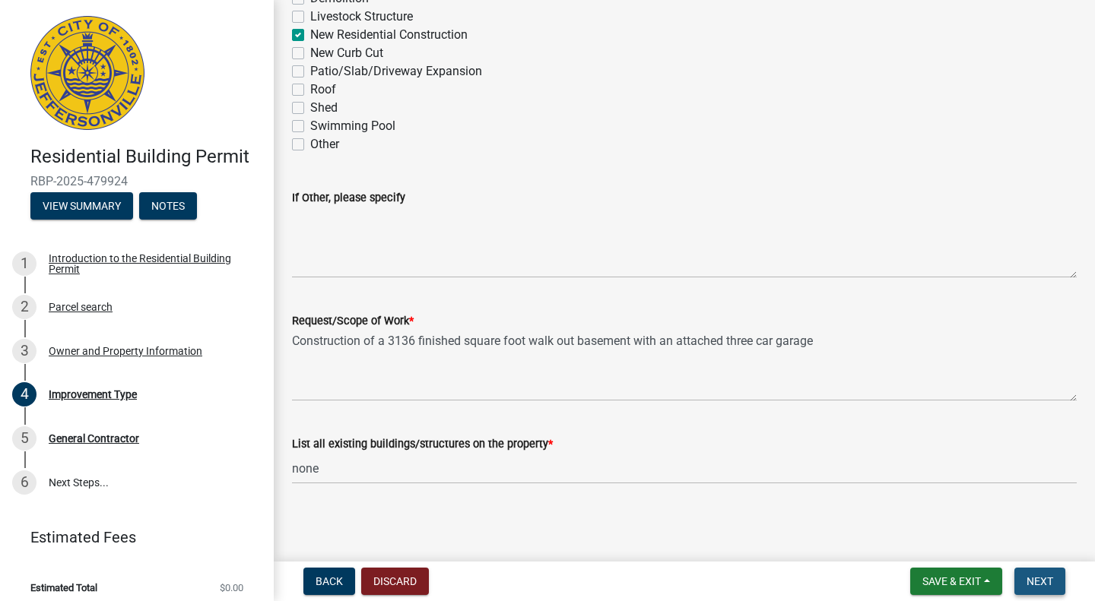
click at [1034, 582] on span "Next" at bounding box center [1039, 582] width 27 height 12
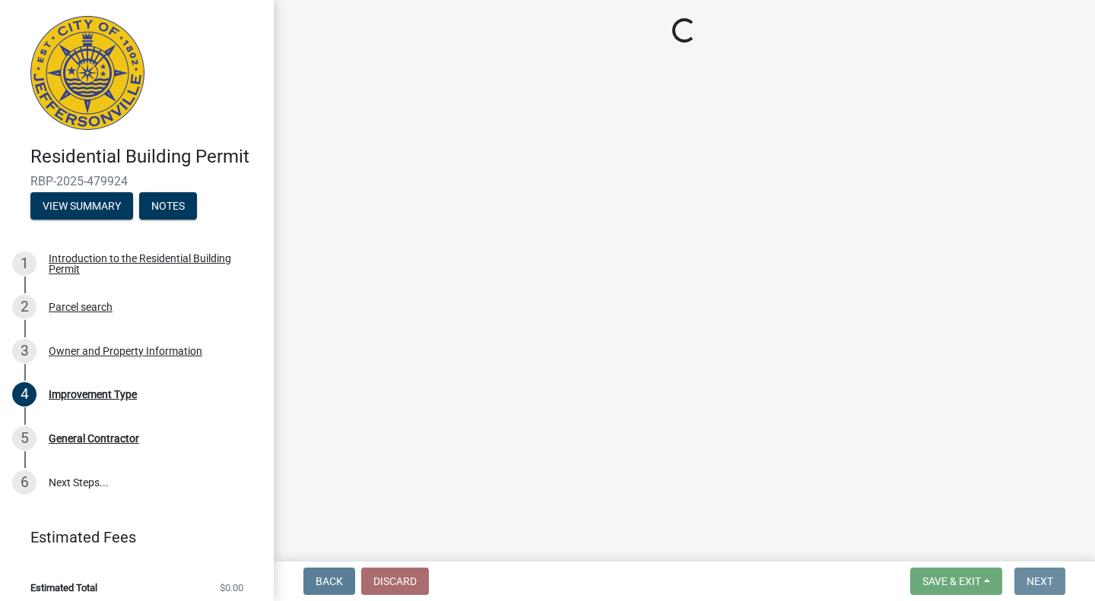
scroll to position [0, 0]
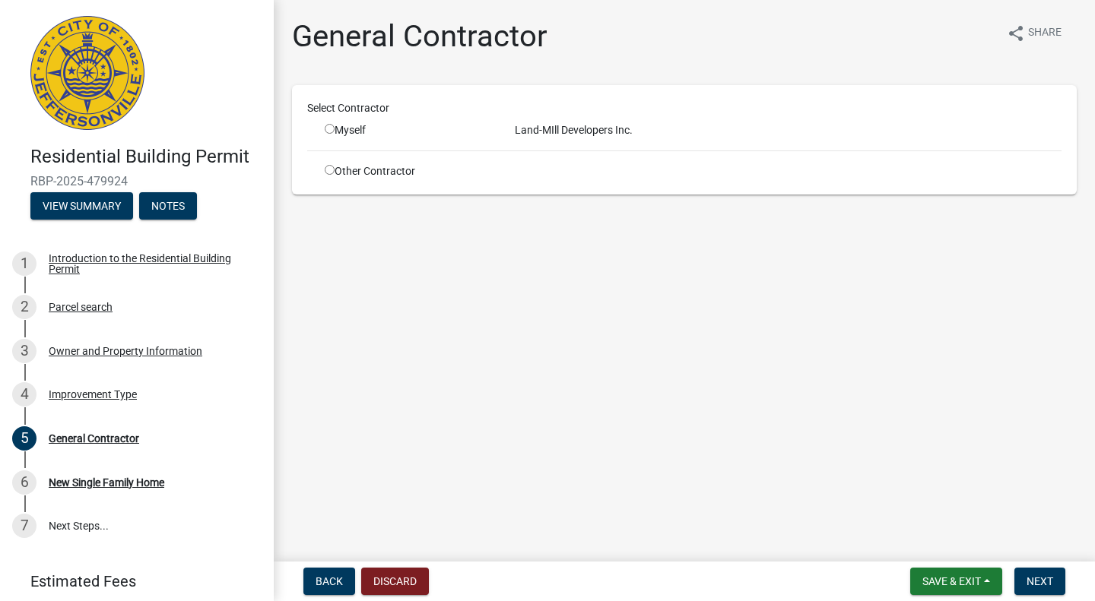
click at [332, 132] on input "radio" at bounding box center [330, 129] width 10 height 10
radio input "true"
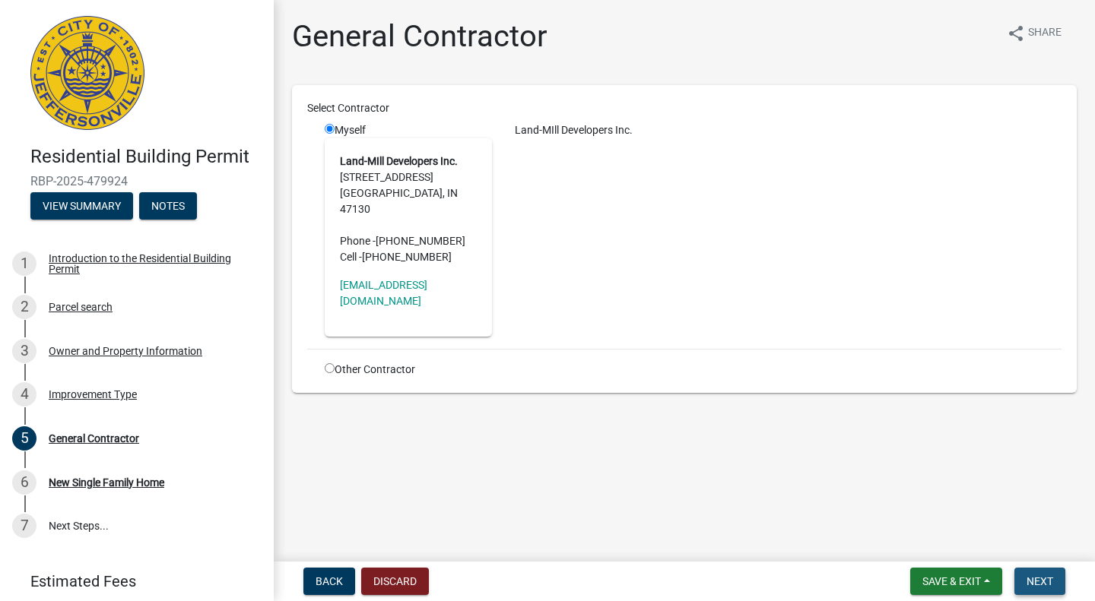
click at [1045, 578] on span "Next" at bounding box center [1039, 582] width 27 height 12
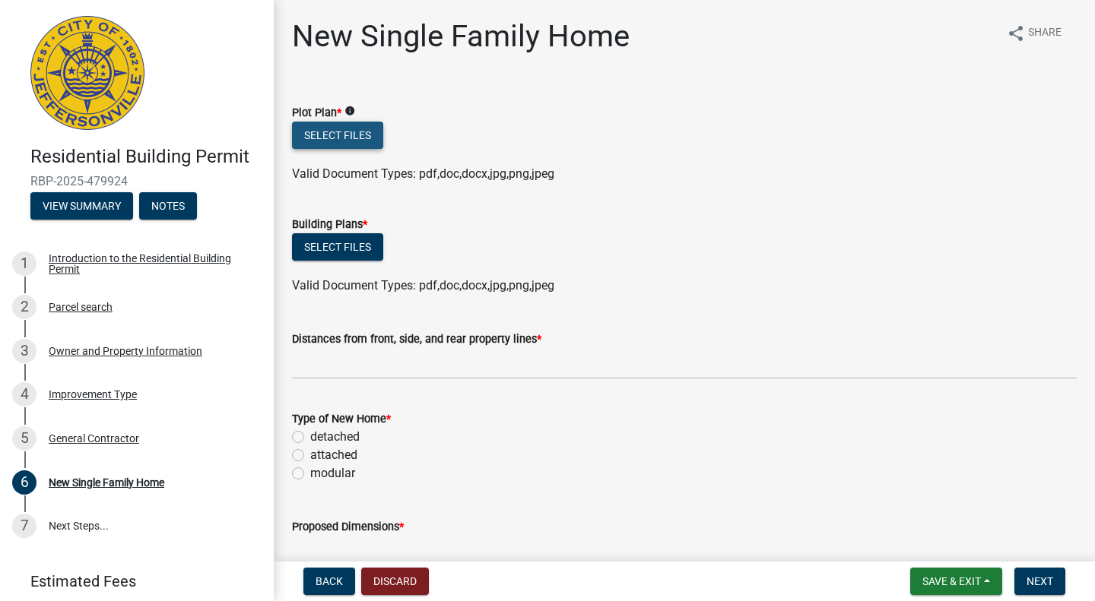
click at [344, 135] on button "Select files" at bounding box center [337, 135] width 91 height 27
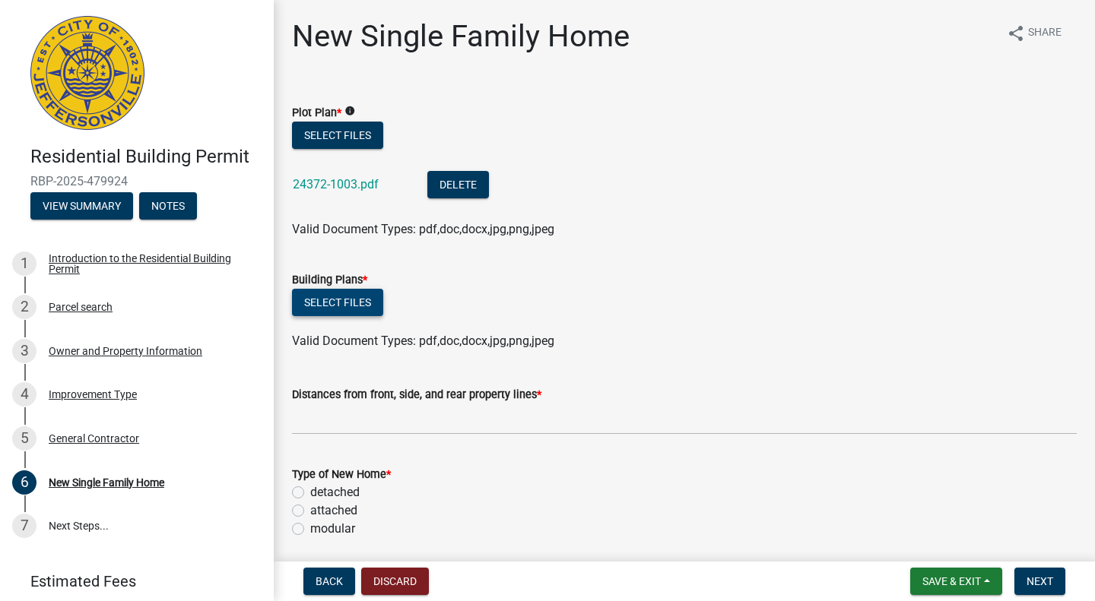
click at [322, 306] on button "Select files" at bounding box center [337, 302] width 91 height 27
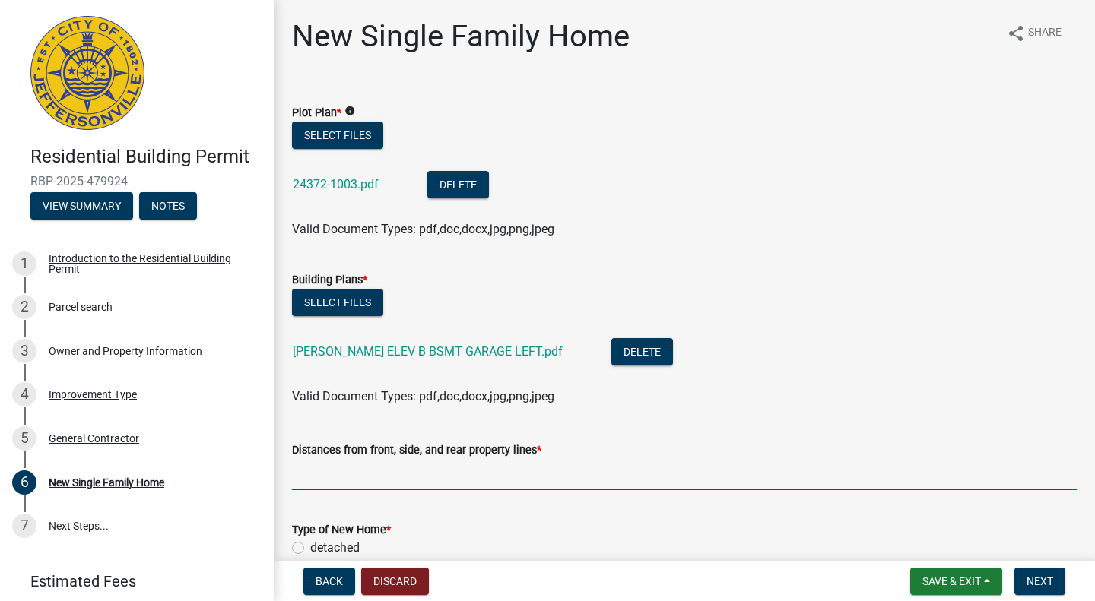
click at [406, 479] on input "Distances from front, side, and rear property lines *" at bounding box center [684, 474] width 785 height 31
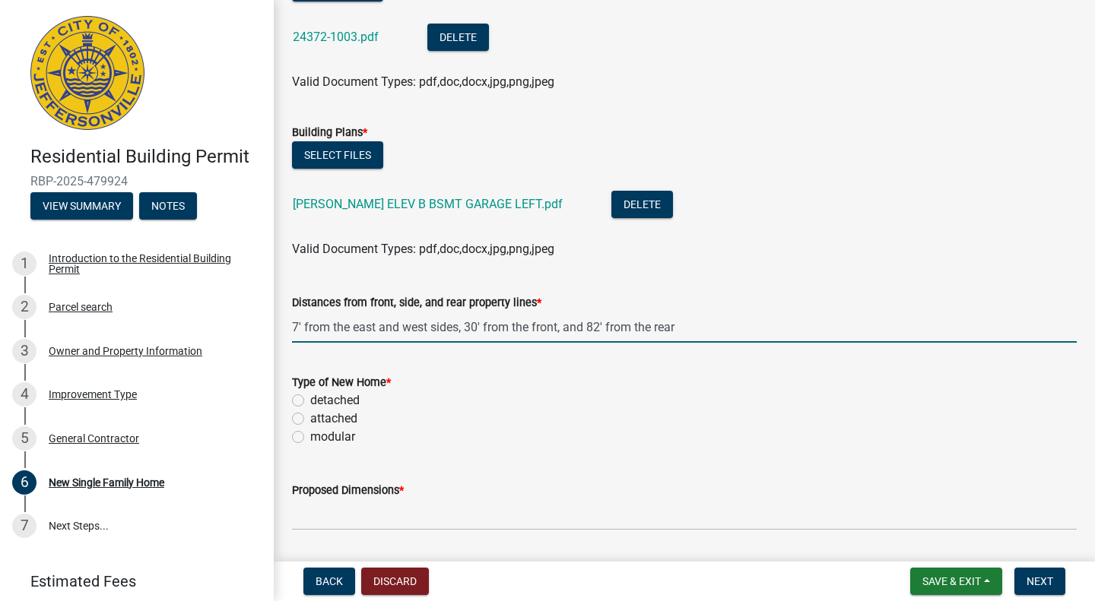
scroll to position [152, 0]
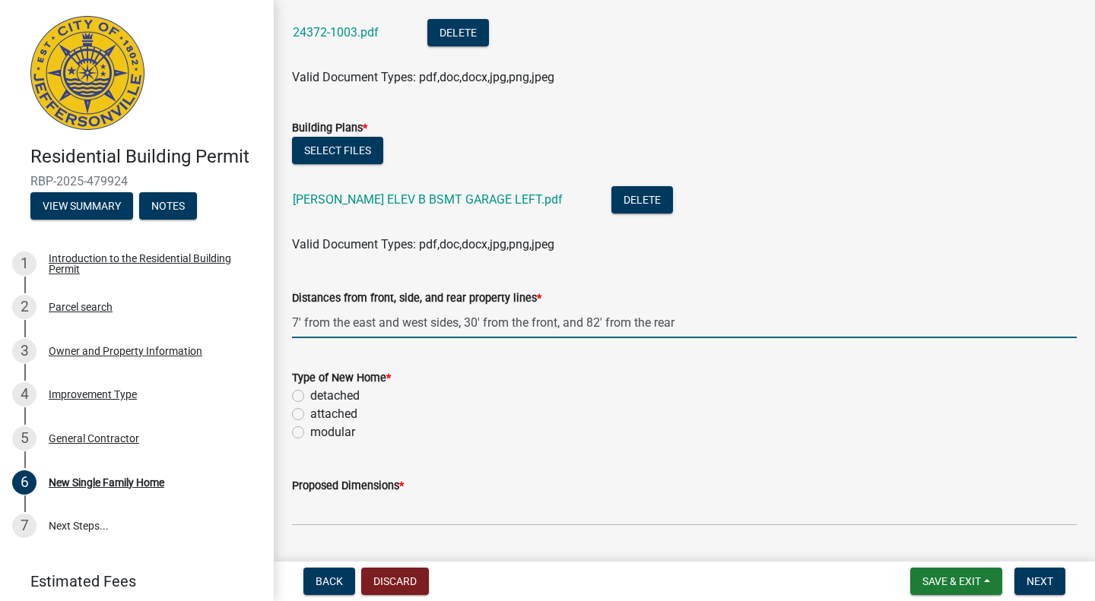
type input "7' from the east and west sides, 30' from the front, and 82' from the rear"
click at [310, 391] on label "detached" at bounding box center [334, 396] width 49 height 18
click at [310, 391] on input "detached" at bounding box center [315, 392] width 10 height 10
radio input "true"
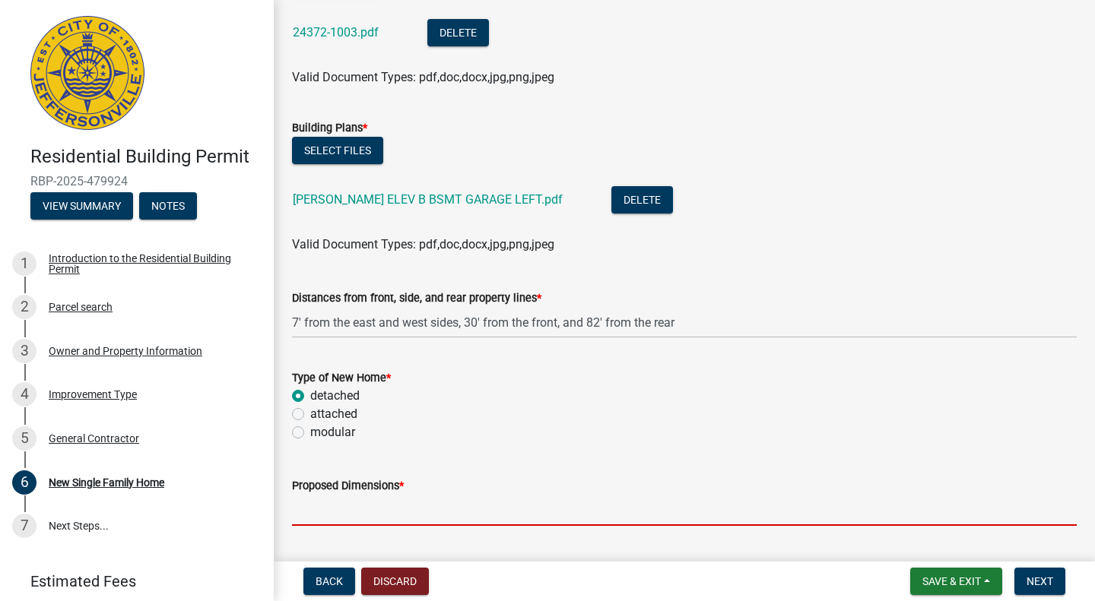
click at [384, 517] on input "Proposed Dimensions *" at bounding box center [684, 510] width 785 height 31
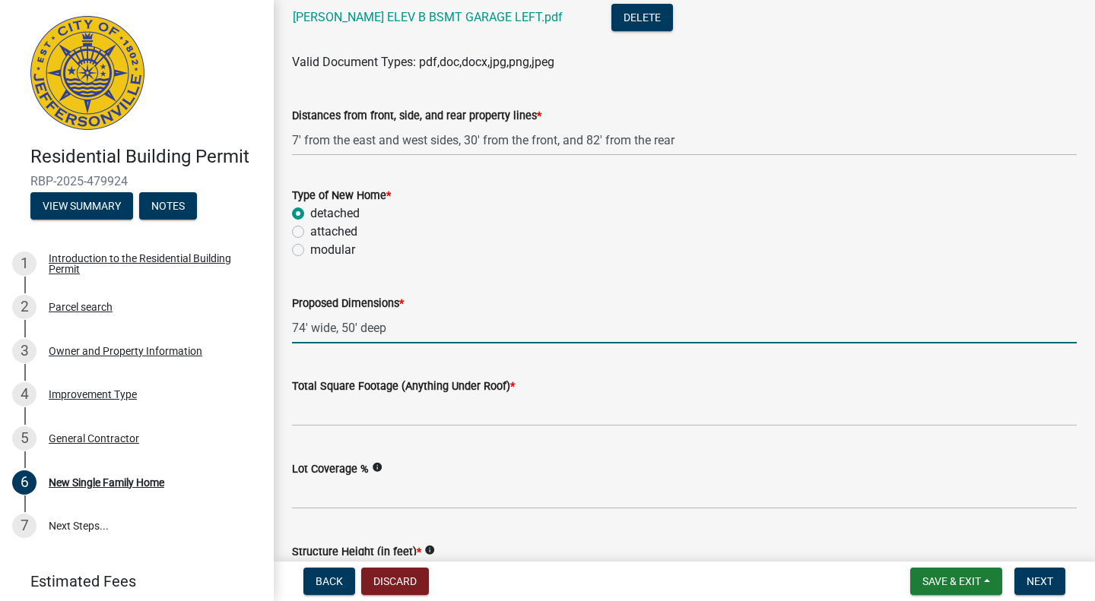
scroll to position [335, 0]
type input "74' wide, 50' deep"
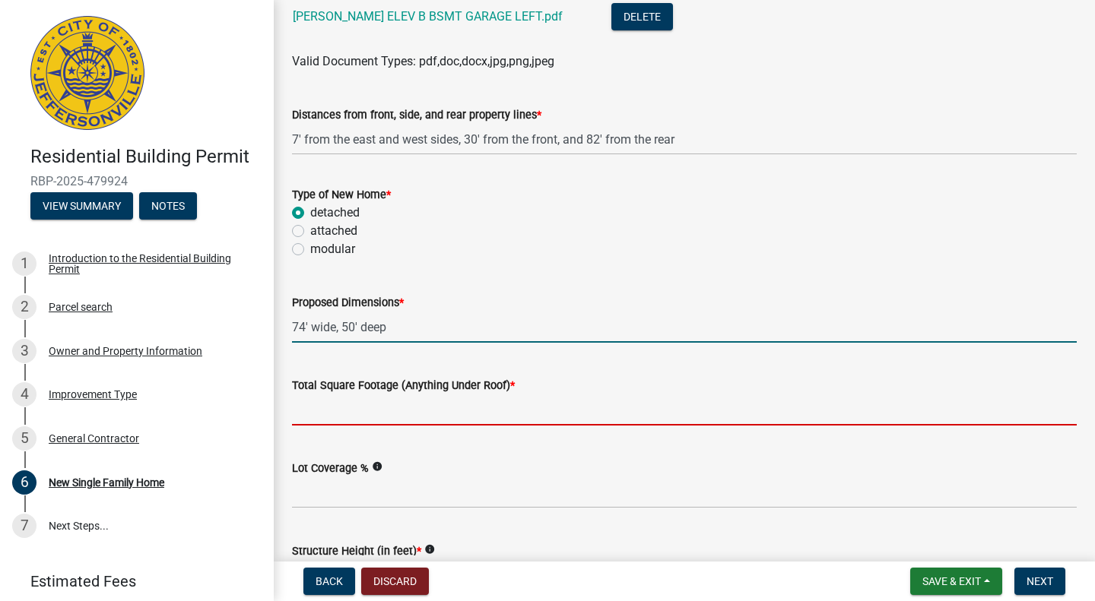
click at [347, 414] on input "Total Square Footage (Anything Under Roof) *" at bounding box center [684, 410] width 785 height 31
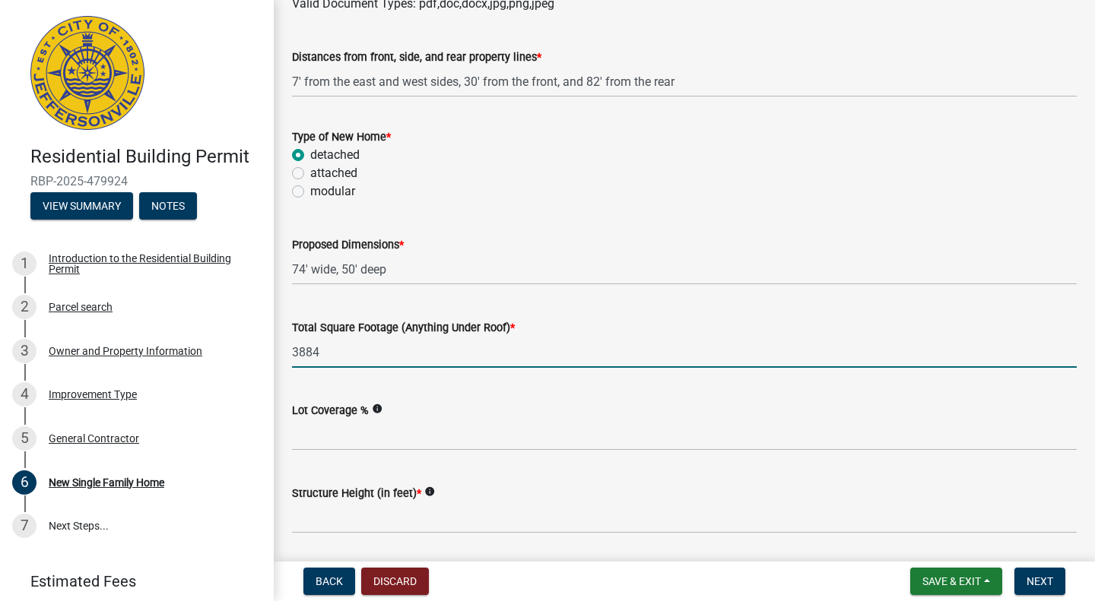
scroll to position [395, 0]
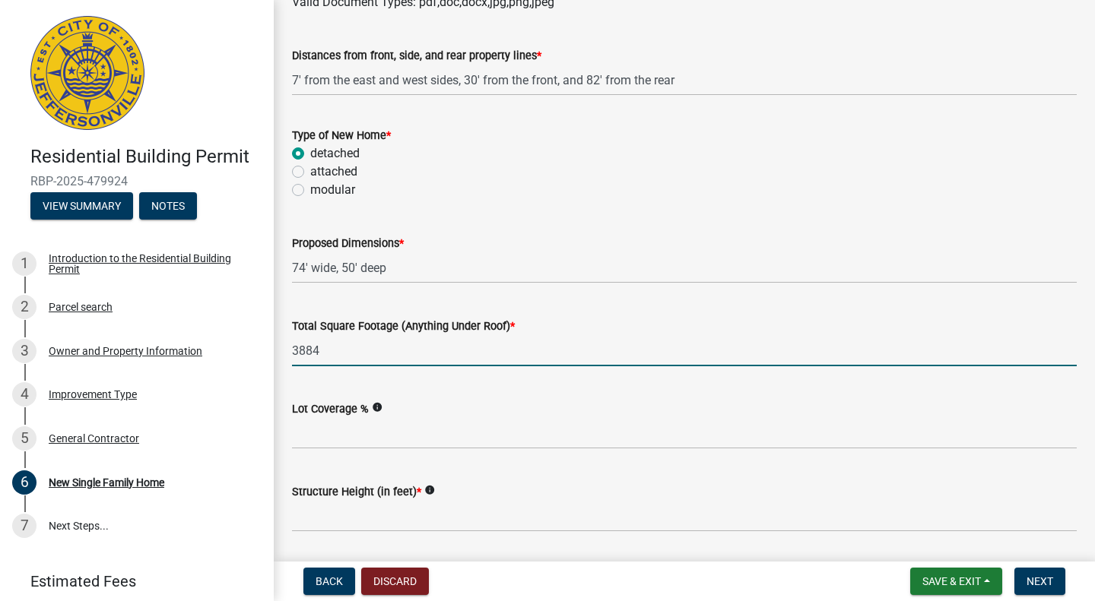
type input "3884"
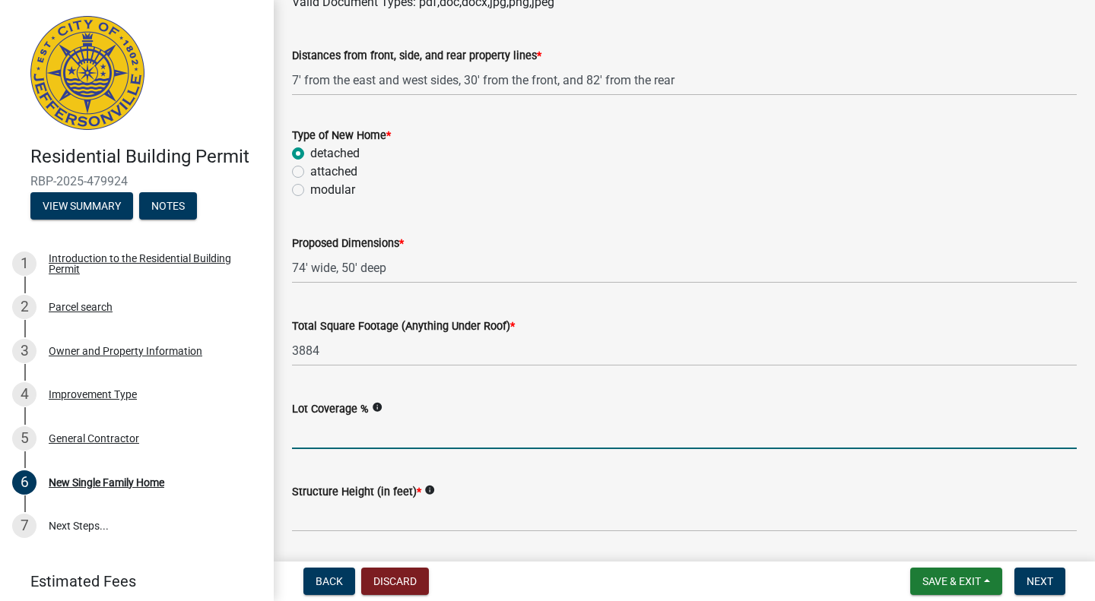
click at [316, 438] on input "Lot Coverage %" at bounding box center [684, 433] width 785 height 31
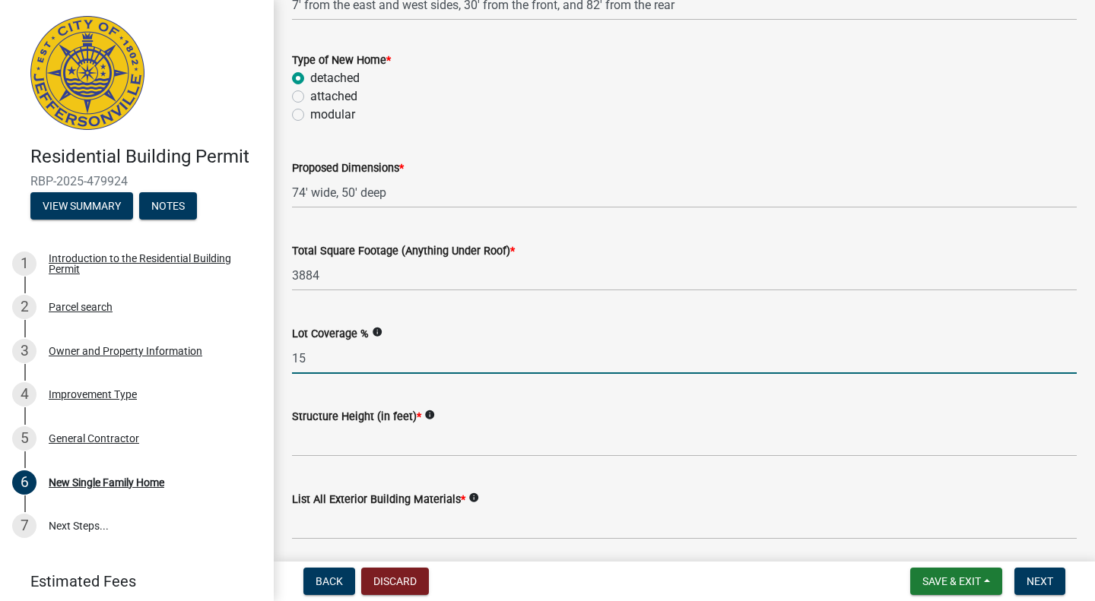
scroll to position [471, 0]
type input "15"
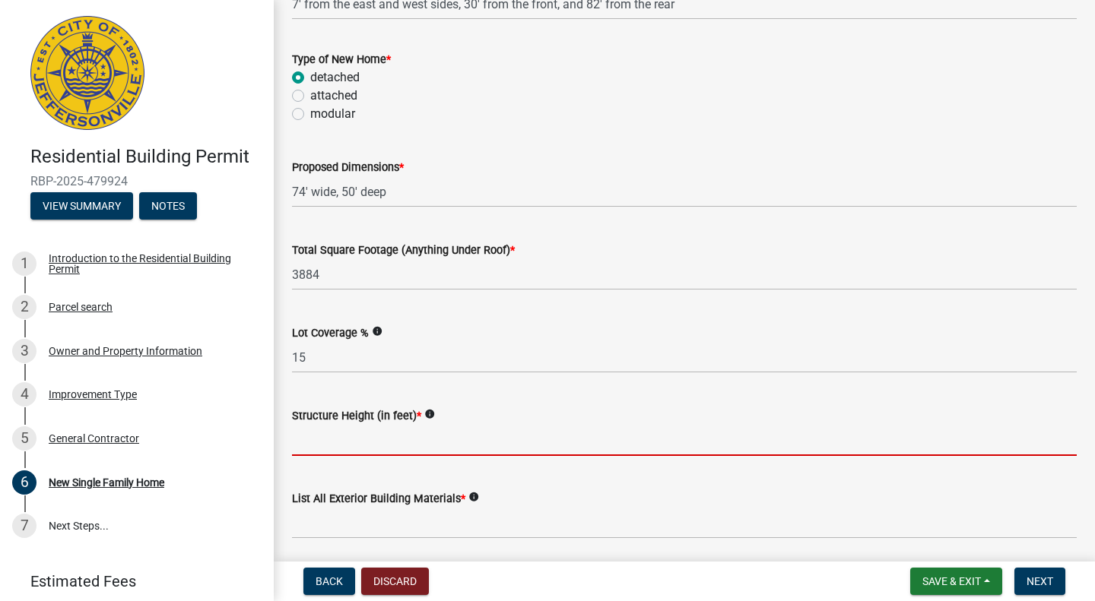
click at [316, 438] on input "Structure Height (in feet) *" at bounding box center [684, 440] width 785 height 31
type input "26'"
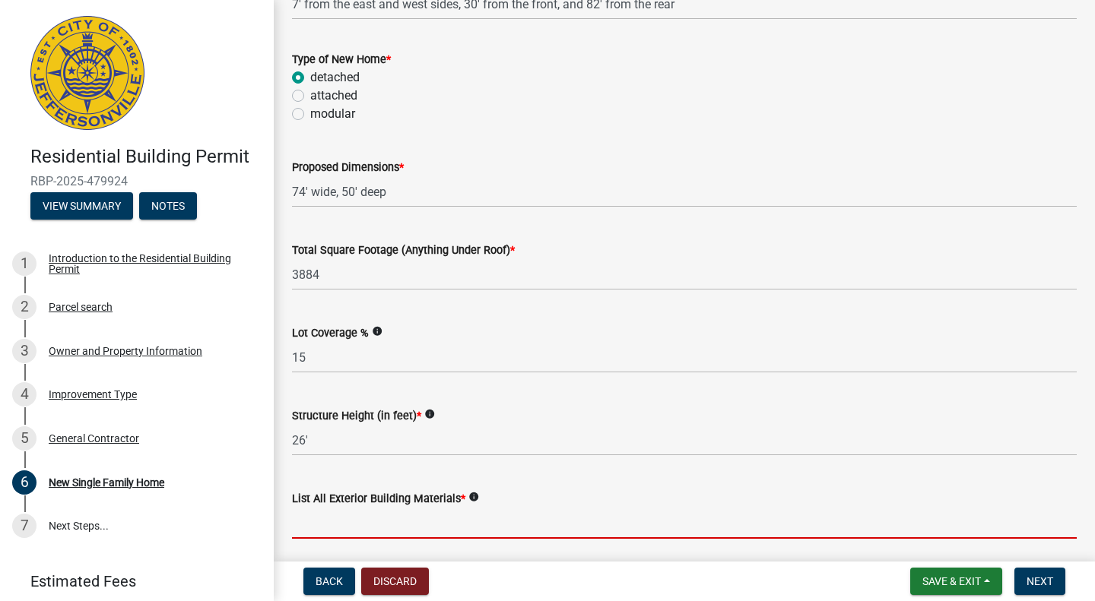
click at [345, 524] on input "List All Exterior Building Materials *" at bounding box center [684, 523] width 785 height 31
type input "Brick, [PERSON_NAME] board, vinyl, aluminium"
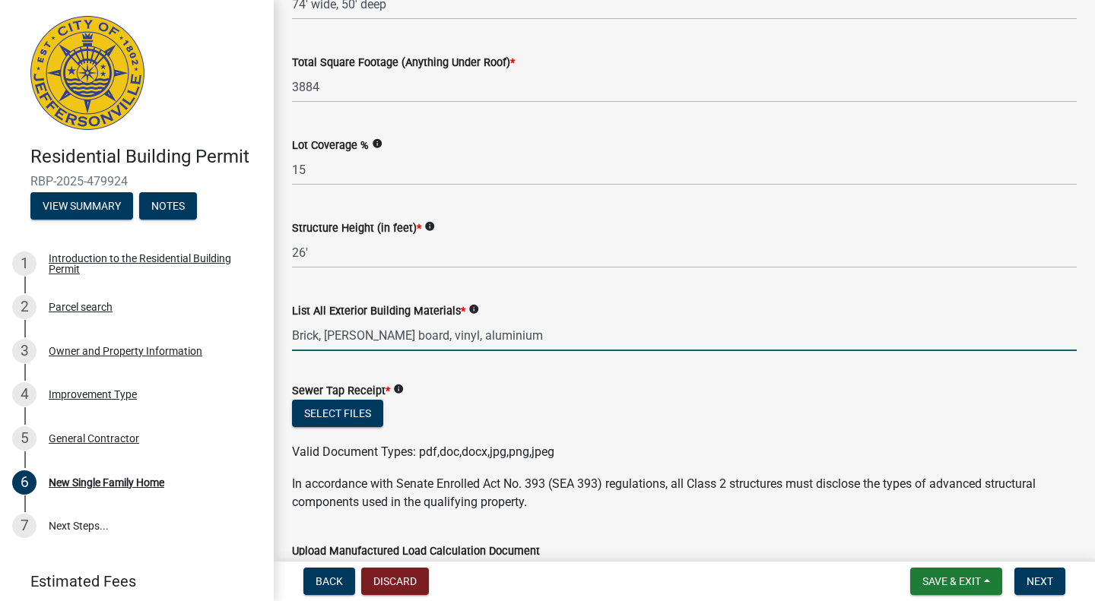
scroll to position [659, 0]
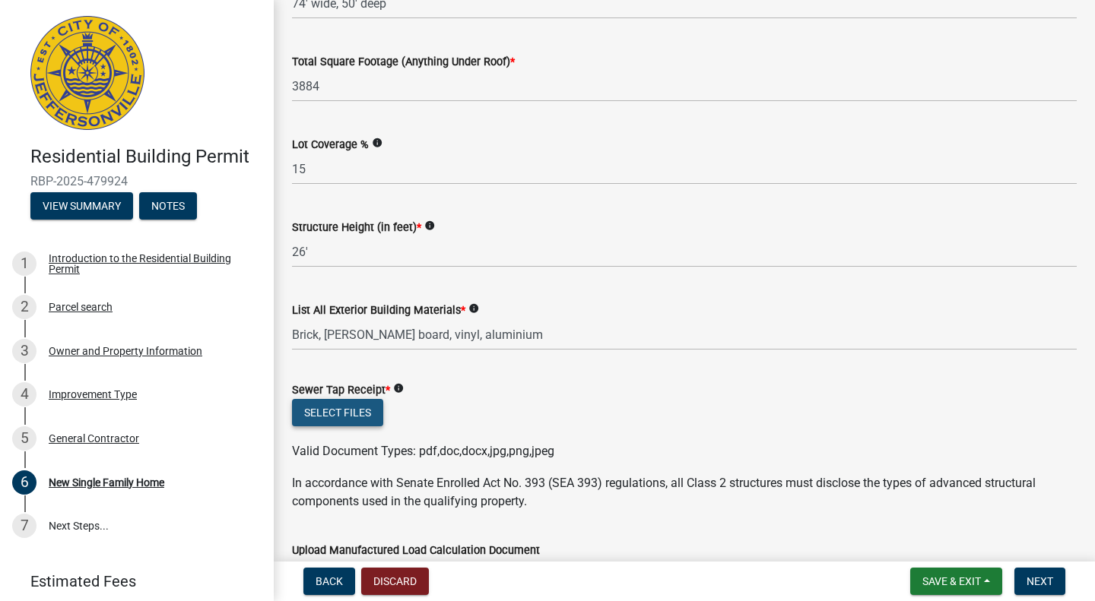
click at [324, 411] on button "Select files" at bounding box center [337, 412] width 91 height 27
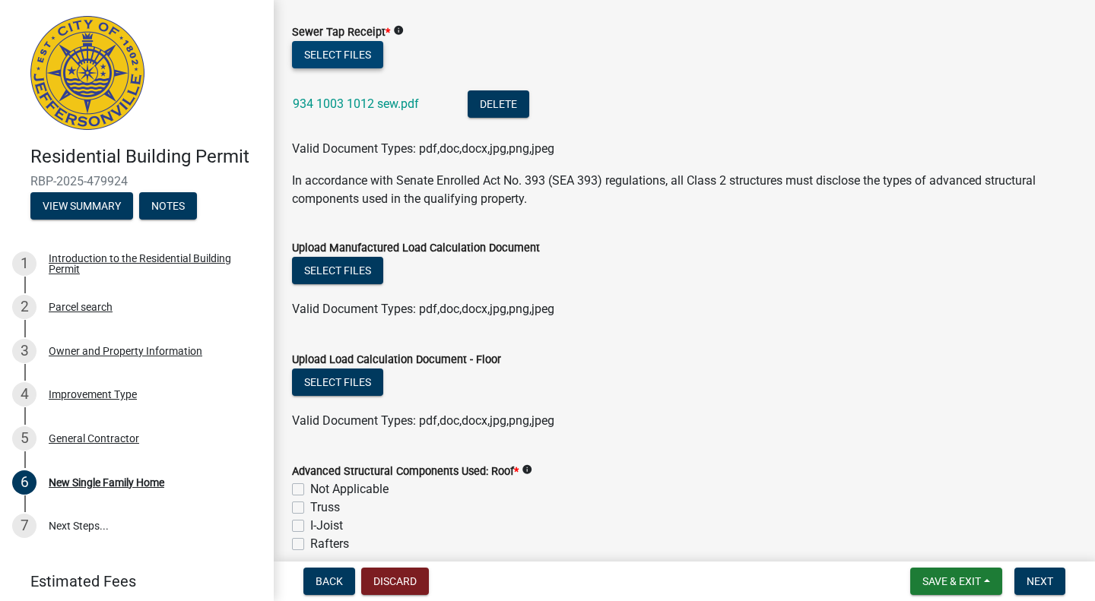
scroll to position [1119, 0]
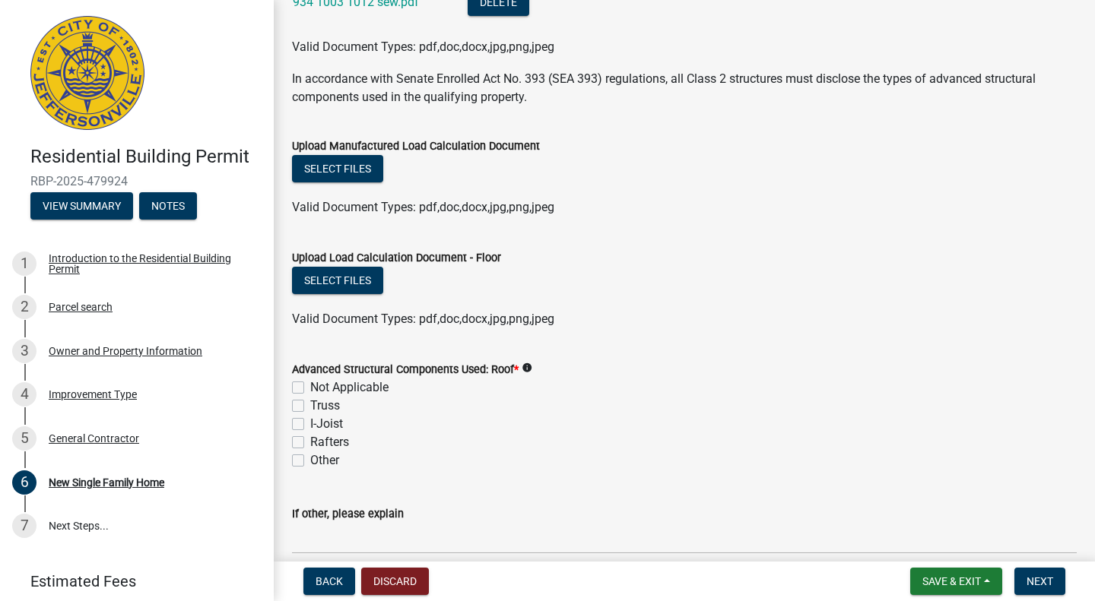
click at [300, 412] on div "Truss" at bounding box center [684, 406] width 785 height 18
click at [310, 407] on label "Truss" at bounding box center [325, 406] width 30 height 18
click at [310, 407] on input "Truss" at bounding box center [315, 402] width 10 height 10
checkbox input "true"
checkbox input "false"
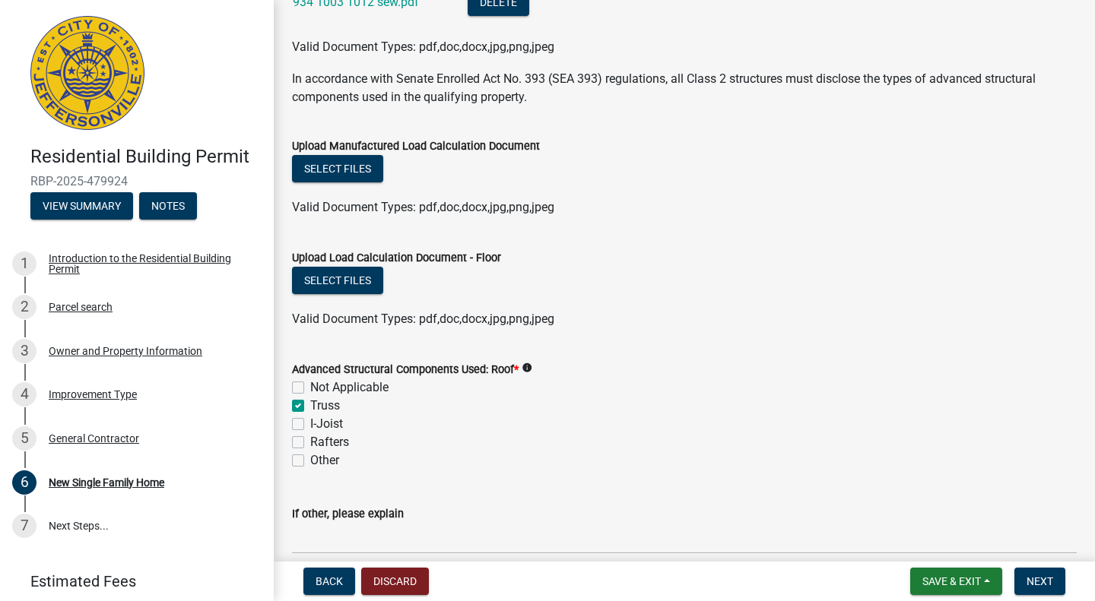
checkbox input "true"
checkbox input "false"
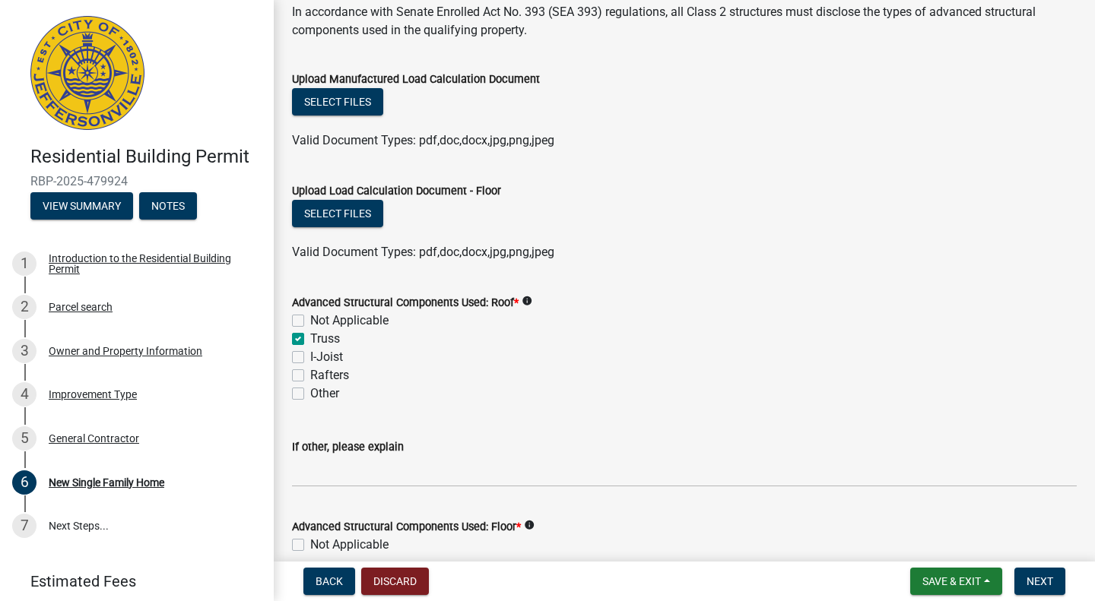
scroll to position [1308, 0]
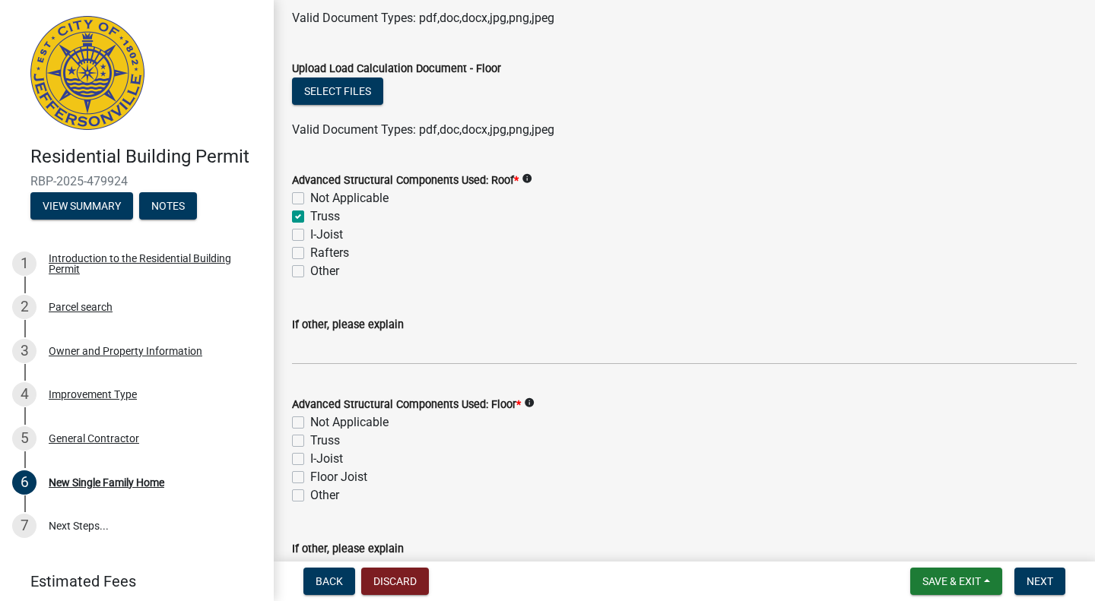
click at [310, 458] on label "I-Joist" at bounding box center [326, 459] width 33 height 18
click at [310, 458] on input "I-Joist" at bounding box center [315, 455] width 10 height 10
checkbox input "true"
checkbox input "false"
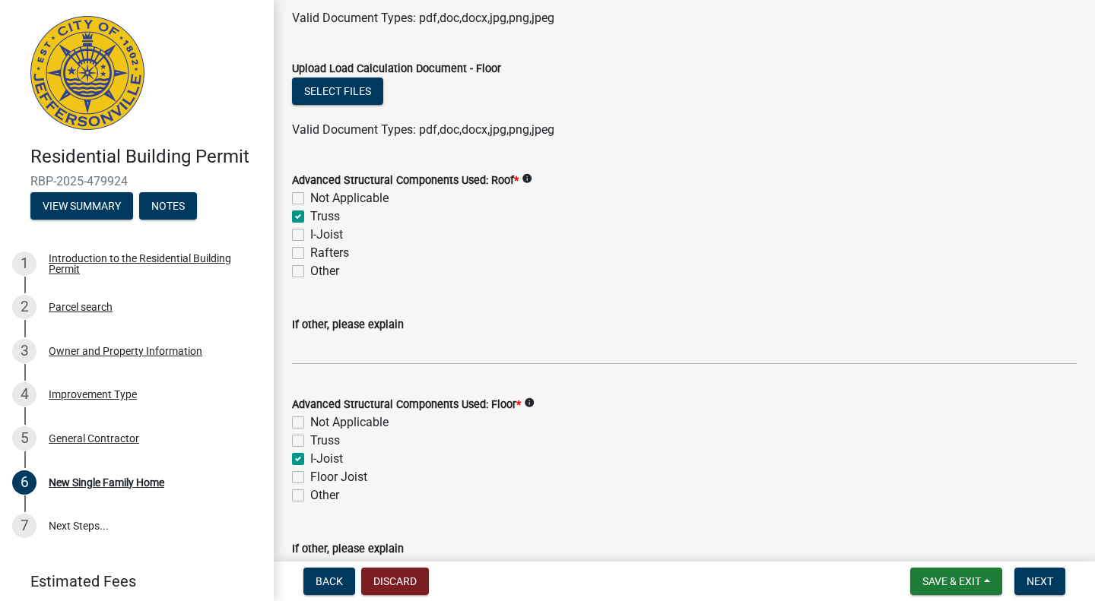
checkbox input "true"
checkbox input "false"
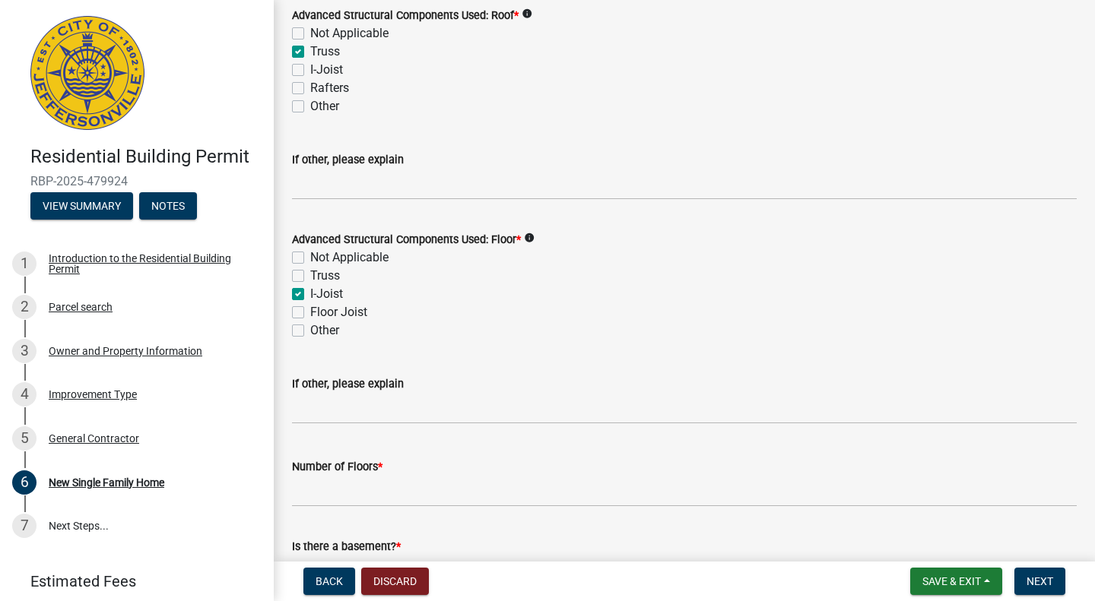
scroll to position [1518, 0]
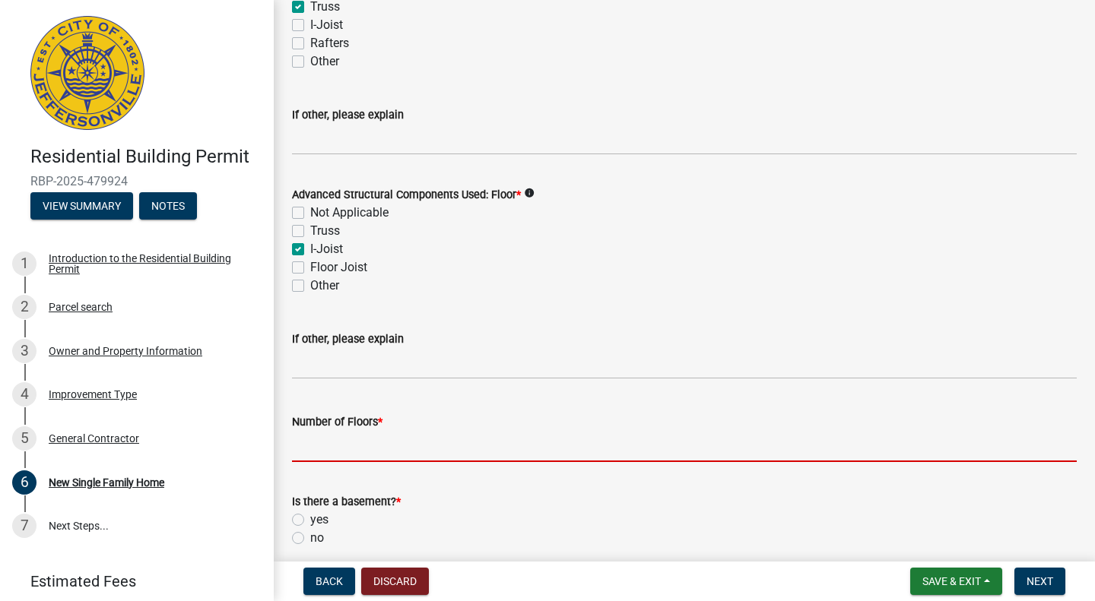
click at [393, 442] on input "Number of Floors *" at bounding box center [684, 446] width 785 height 31
type input "2"
click at [310, 522] on label "yes" at bounding box center [319, 520] width 18 height 18
click at [310, 521] on input "yes" at bounding box center [315, 516] width 10 height 10
radio input "true"
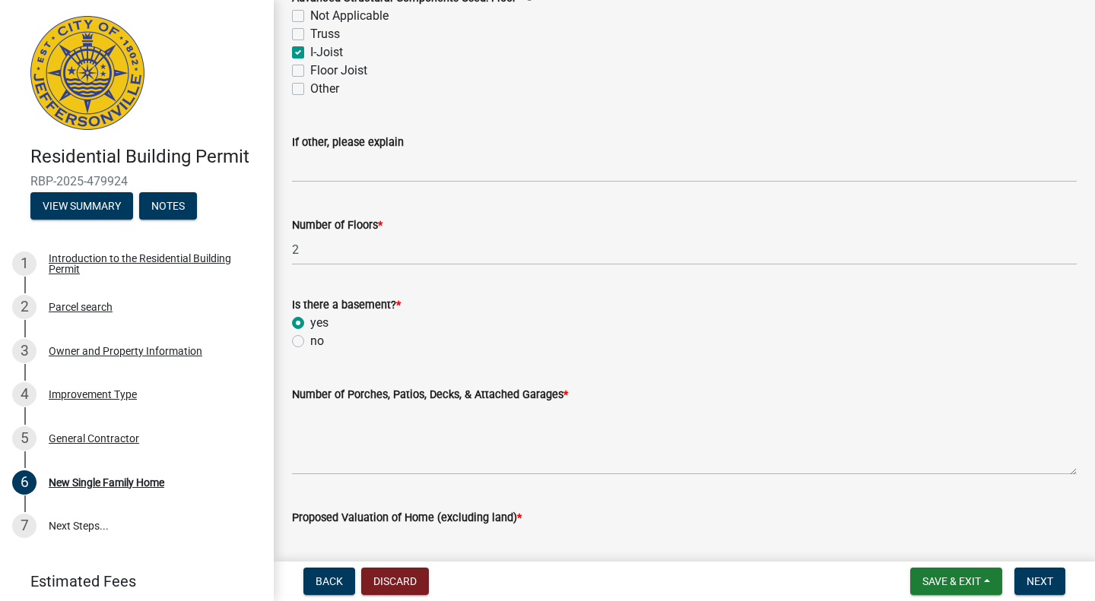
scroll to position [1724, 0]
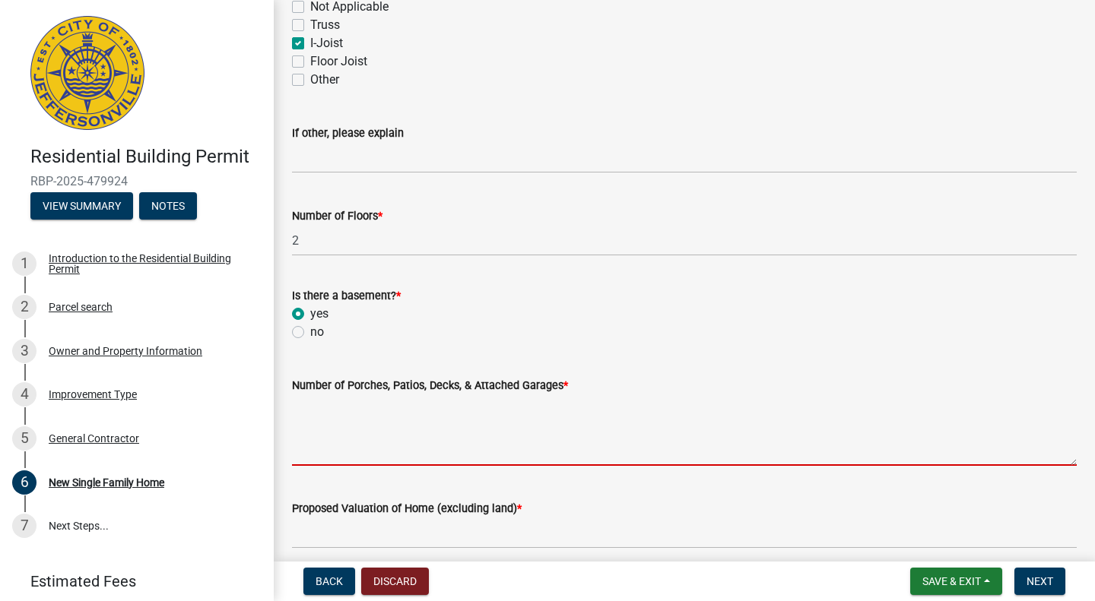
click at [438, 442] on textarea "Number of Porches, Patios, Decks, & Attached Garages *" at bounding box center [684, 430] width 785 height 71
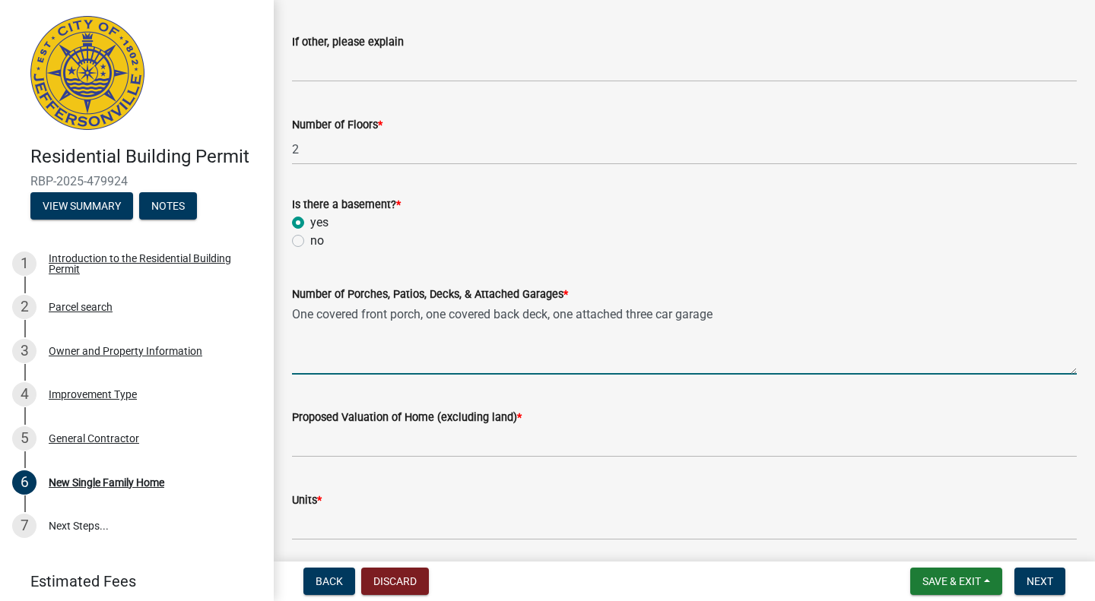
scroll to position [1818, 0]
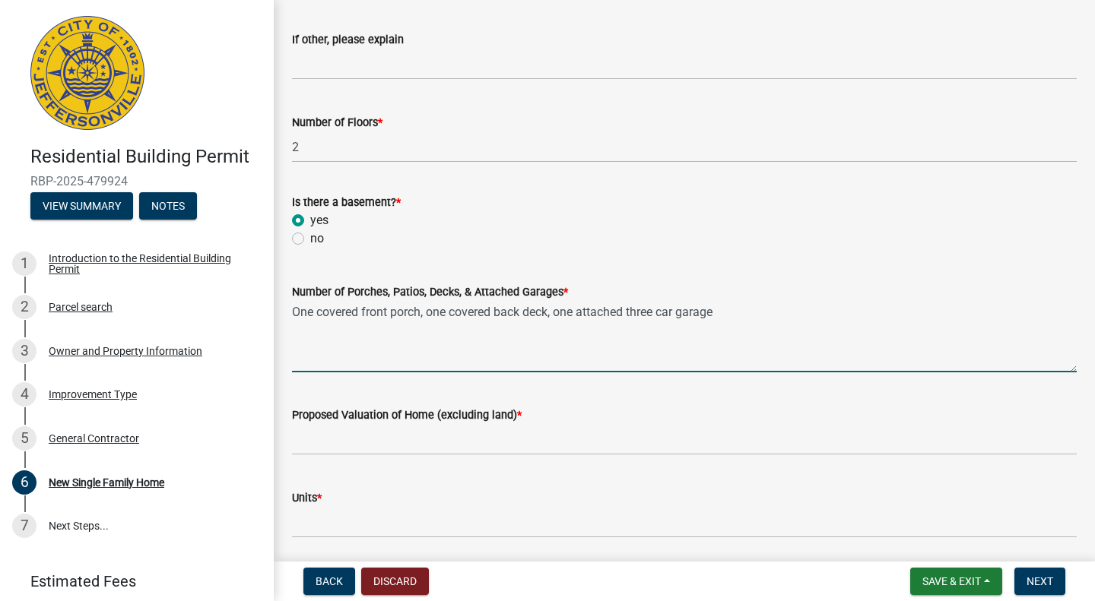
type textarea "One covered front porch, one covered back deck, one attached three car garage"
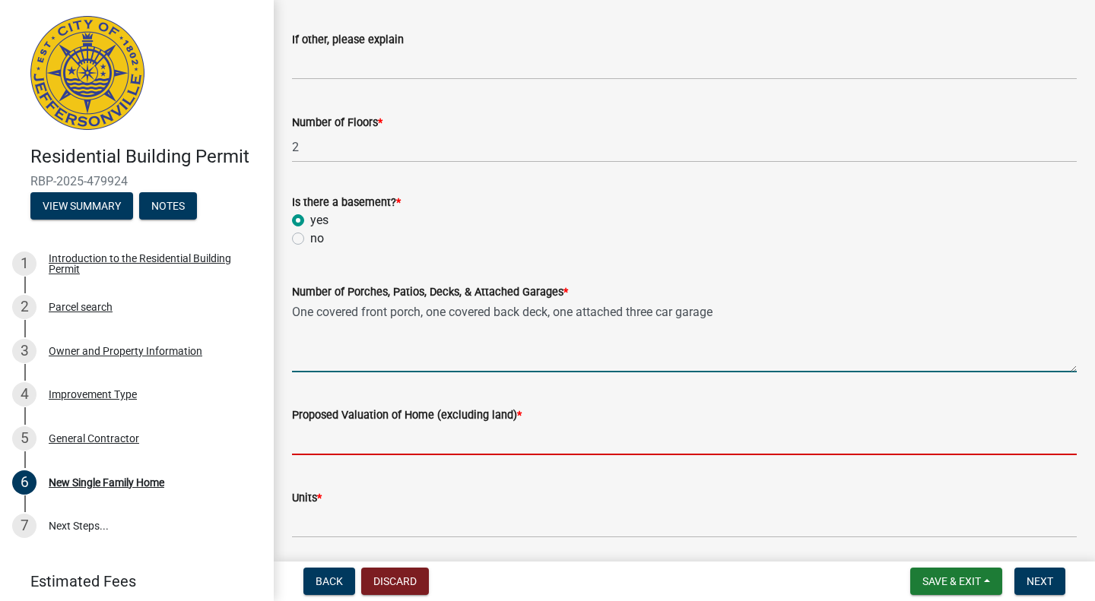
click at [419, 439] on input "Proposed Valuation of Home (excluding land) *" at bounding box center [684, 439] width 785 height 31
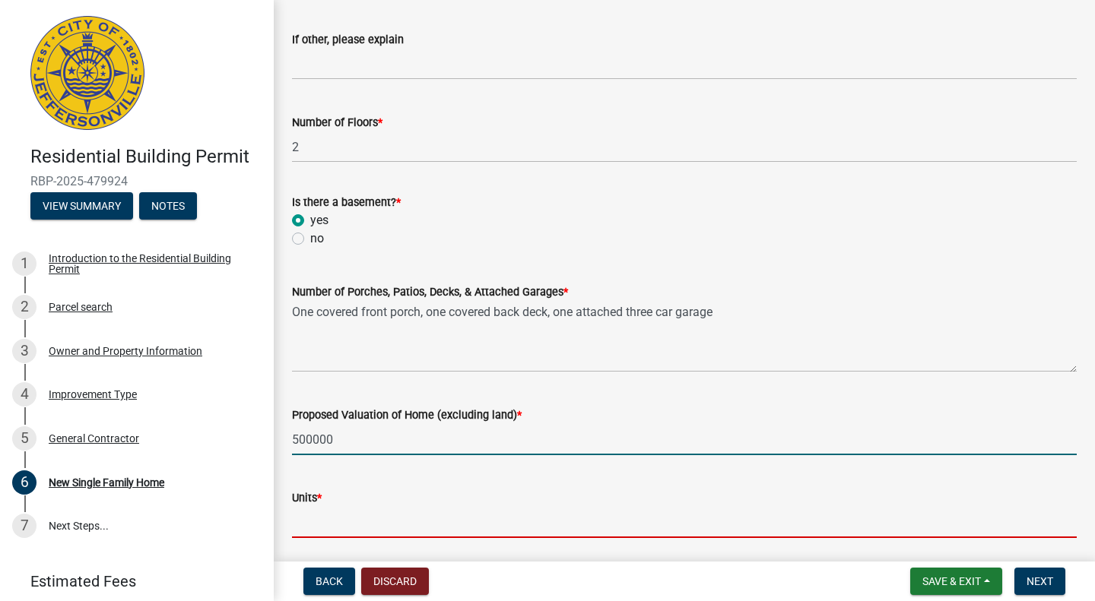
click at [313, 439] on input "500000" at bounding box center [684, 439] width 785 height 31
type input "500,000"
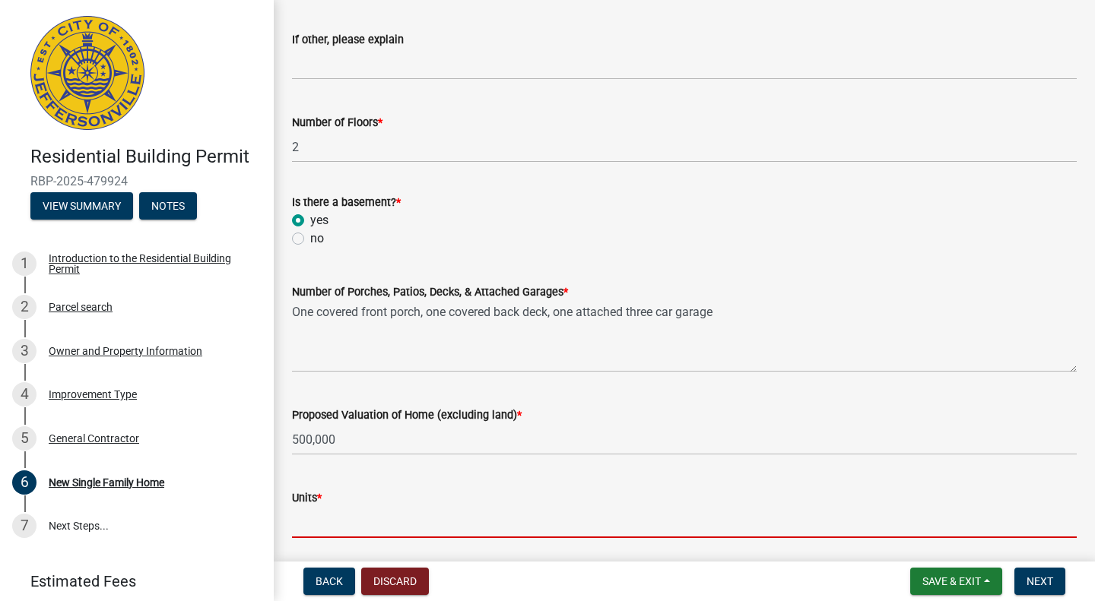
click at [313, 530] on input "text" at bounding box center [684, 522] width 785 height 31
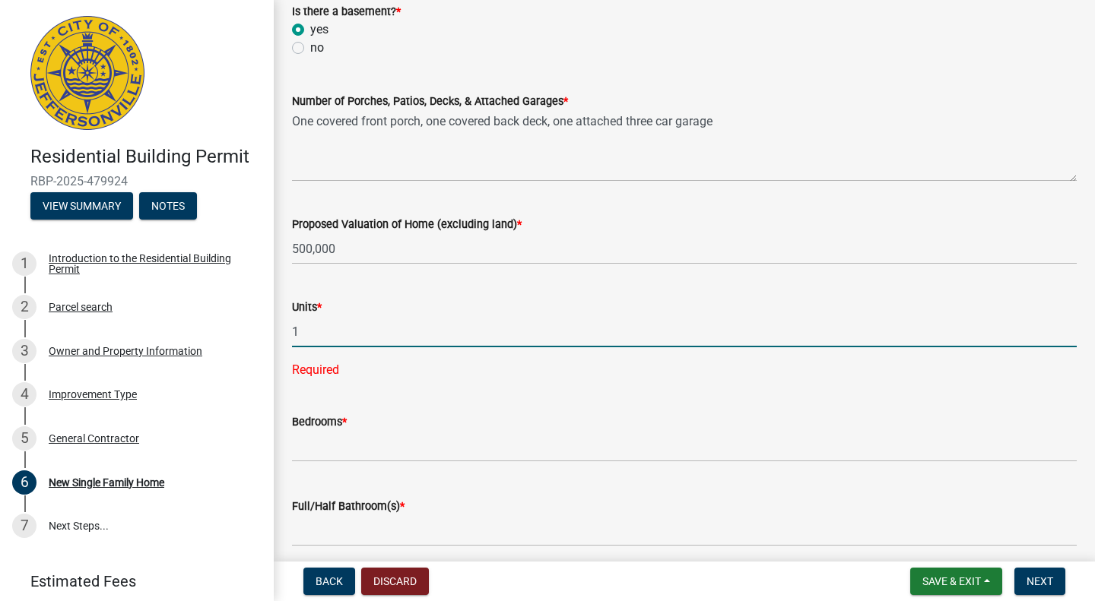
type input "1"
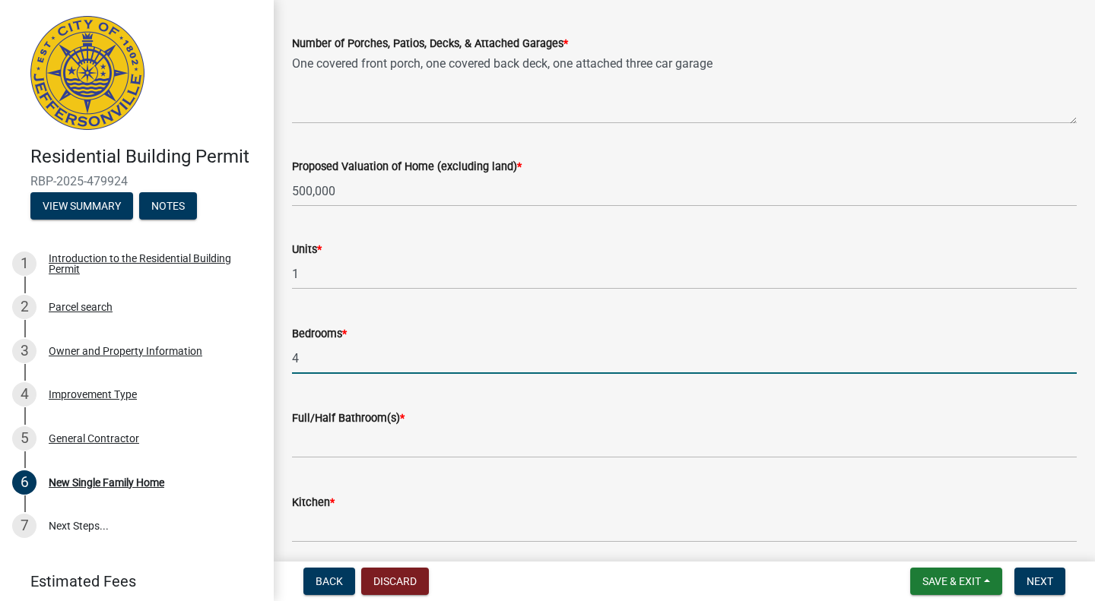
scroll to position [2067, 0]
type input "4"
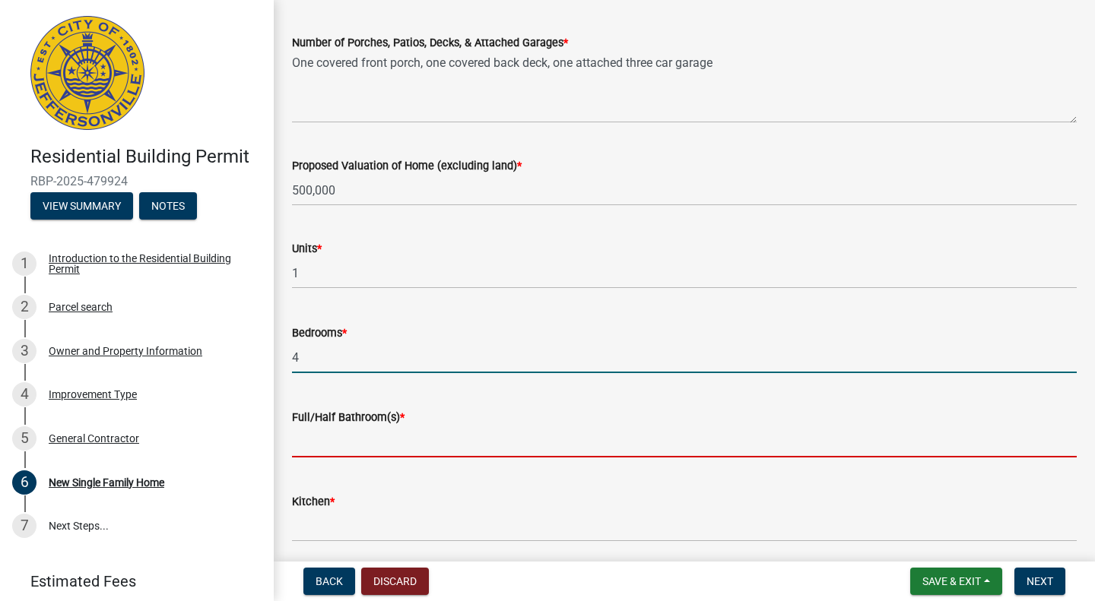
click at [331, 449] on input "text" at bounding box center [684, 442] width 785 height 31
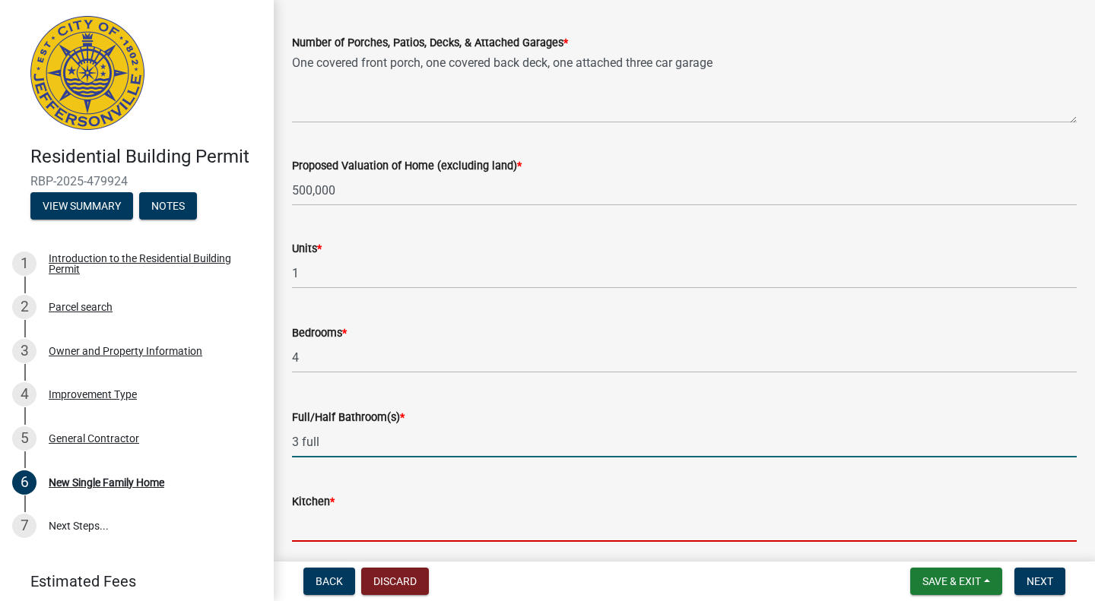
type input "3"
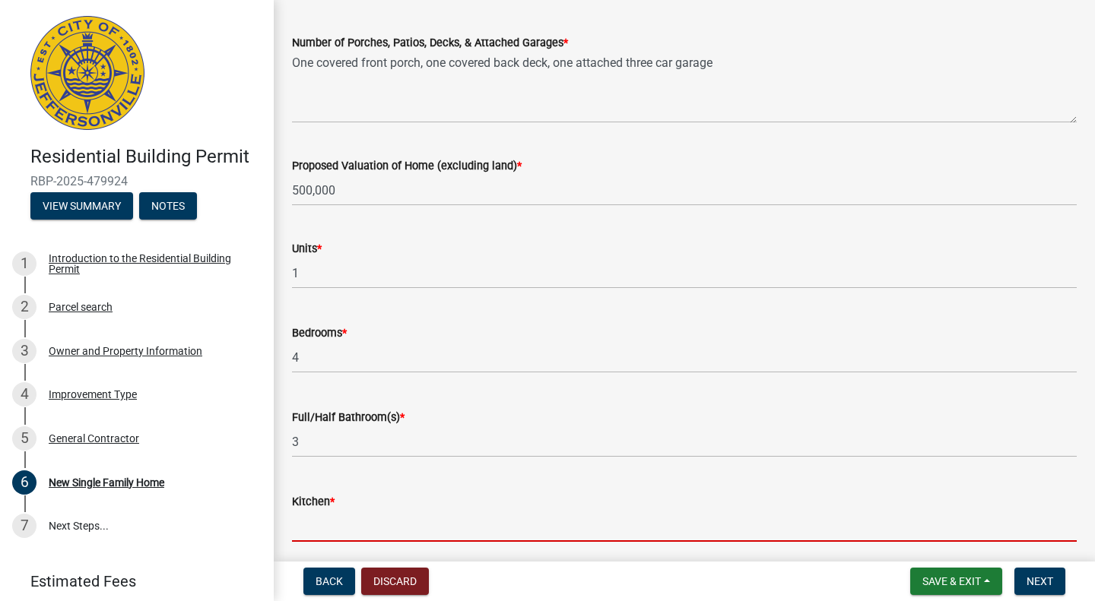
click at [318, 527] on input "text" at bounding box center [684, 526] width 785 height 31
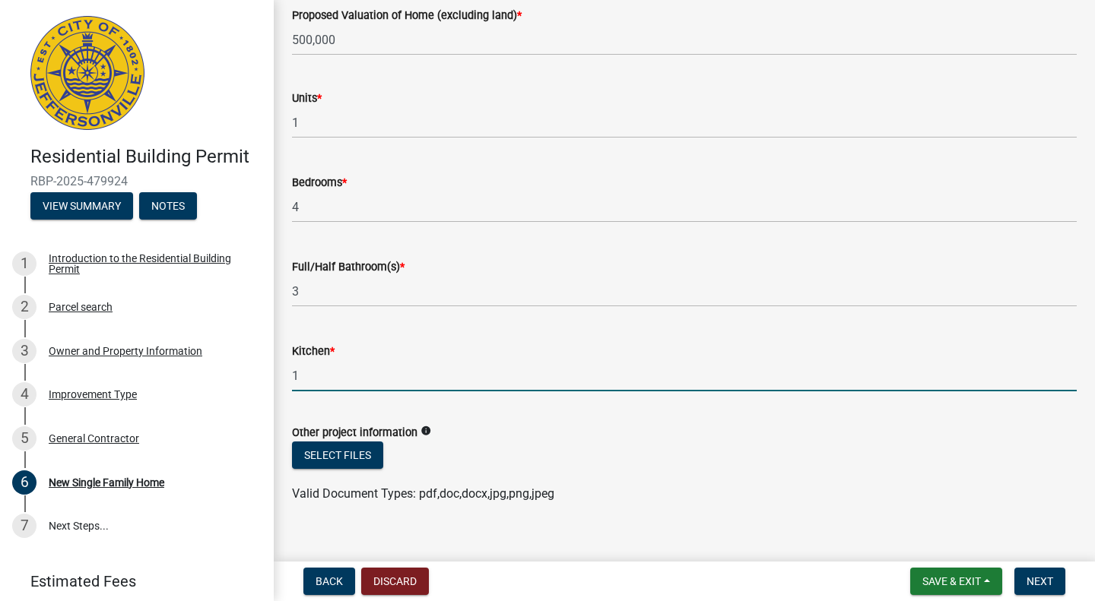
scroll to position [2238, 0]
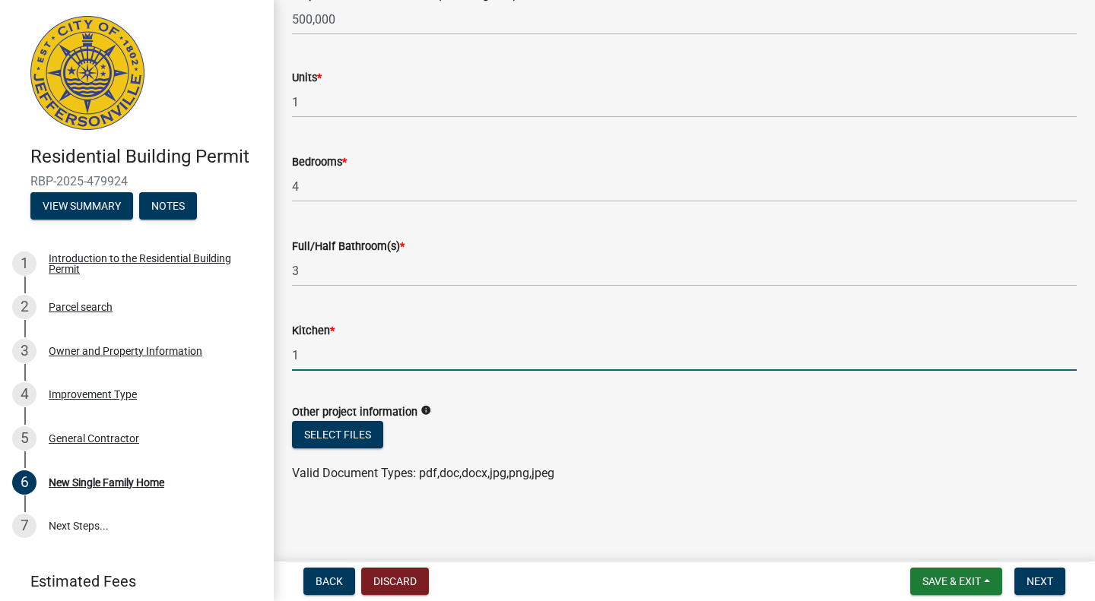
type input "1"
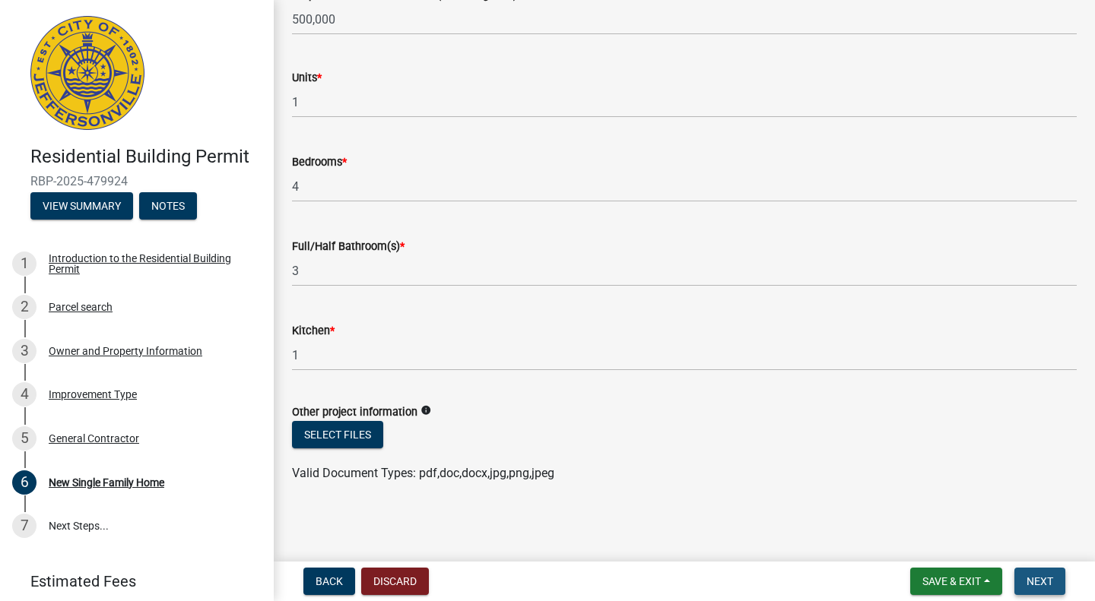
click at [1049, 581] on span "Next" at bounding box center [1039, 582] width 27 height 12
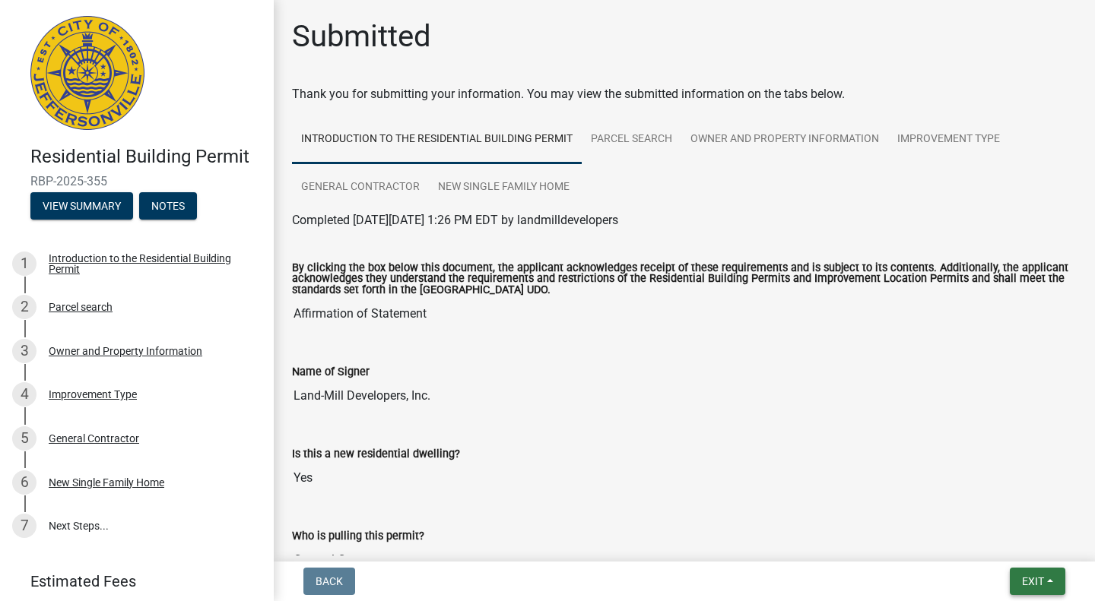
click at [1039, 579] on span "Exit" at bounding box center [1033, 582] width 22 height 12
click at [981, 547] on button "Save & Exit" at bounding box center [1005, 542] width 122 height 36
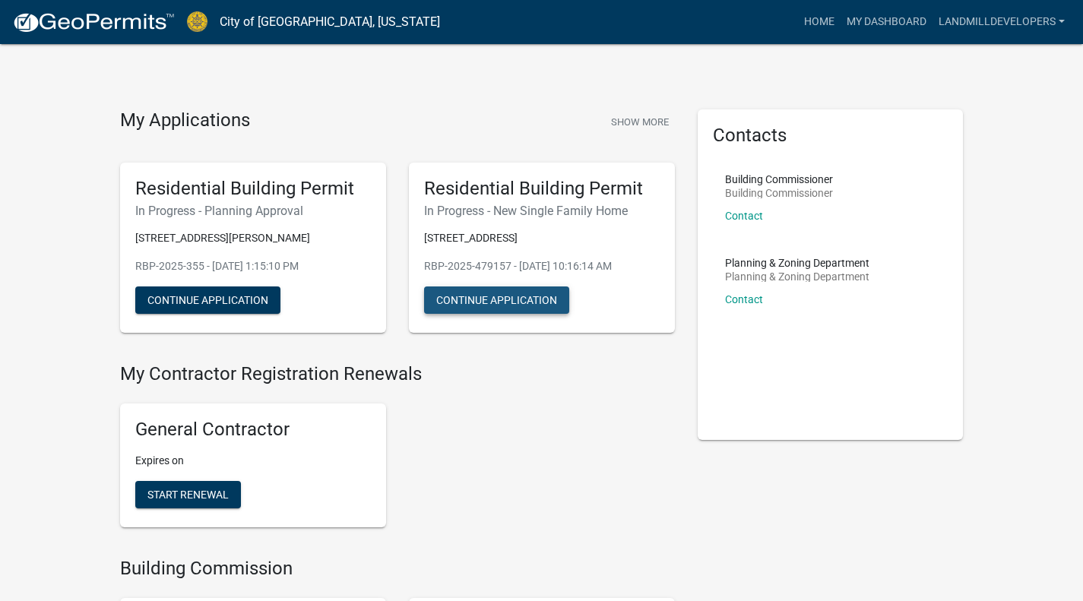
click at [515, 296] on button "Continue Application" at bounding box center [496, 300] width 145 height 27
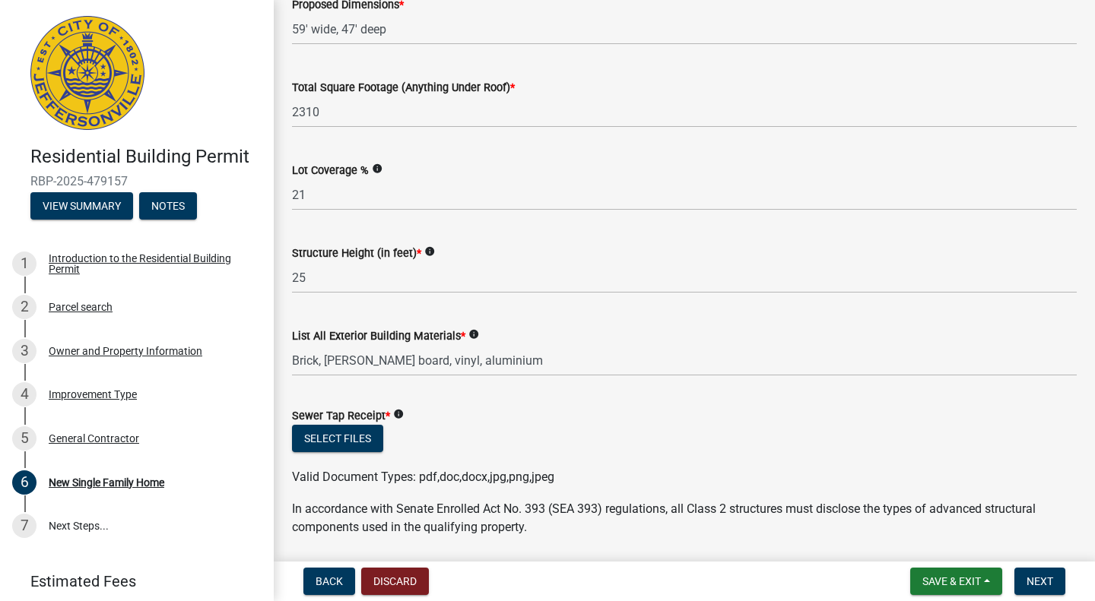
scroll to position [657, 0]
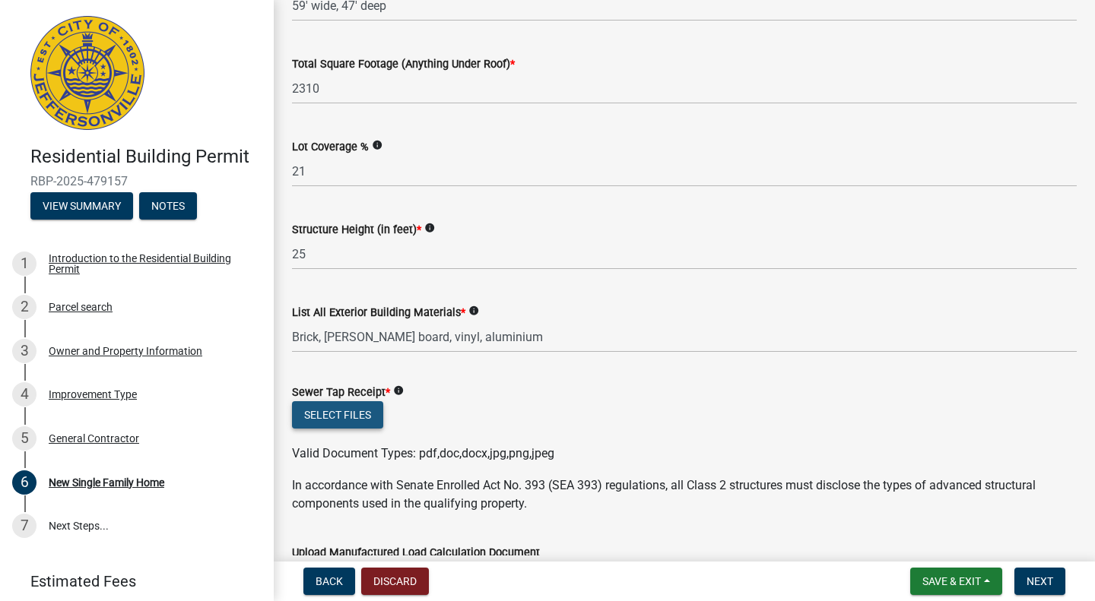
click at [335, 410] on button "Select files" at bounding box center [337, 414] width 91 height 27
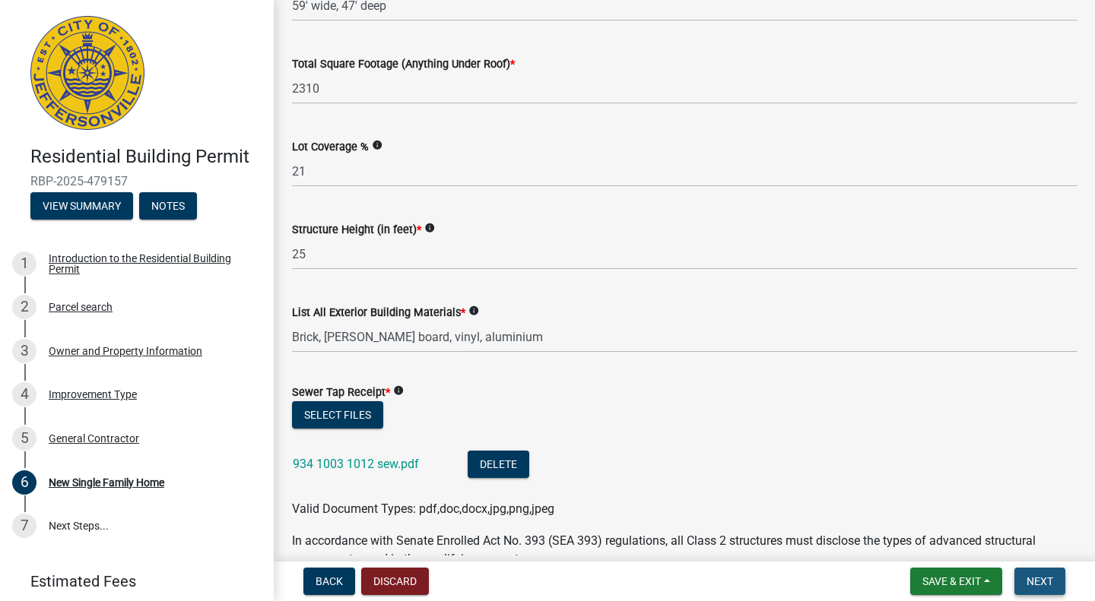
click at [1038, 578] on span "Next" at bounding box center [1039, 582] width 27 height 12
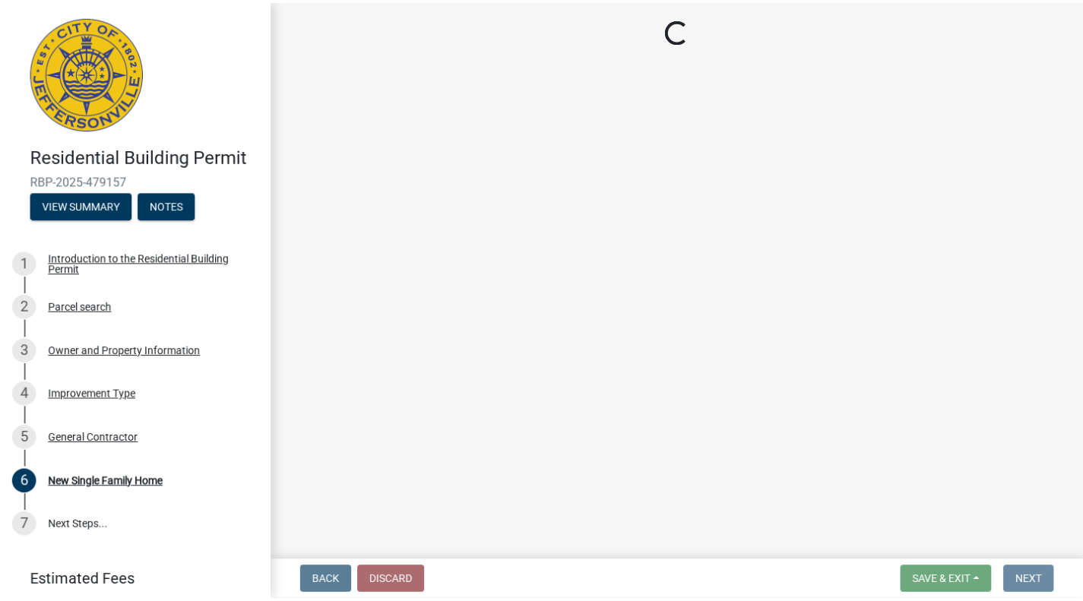
scroll to position [0, 0]
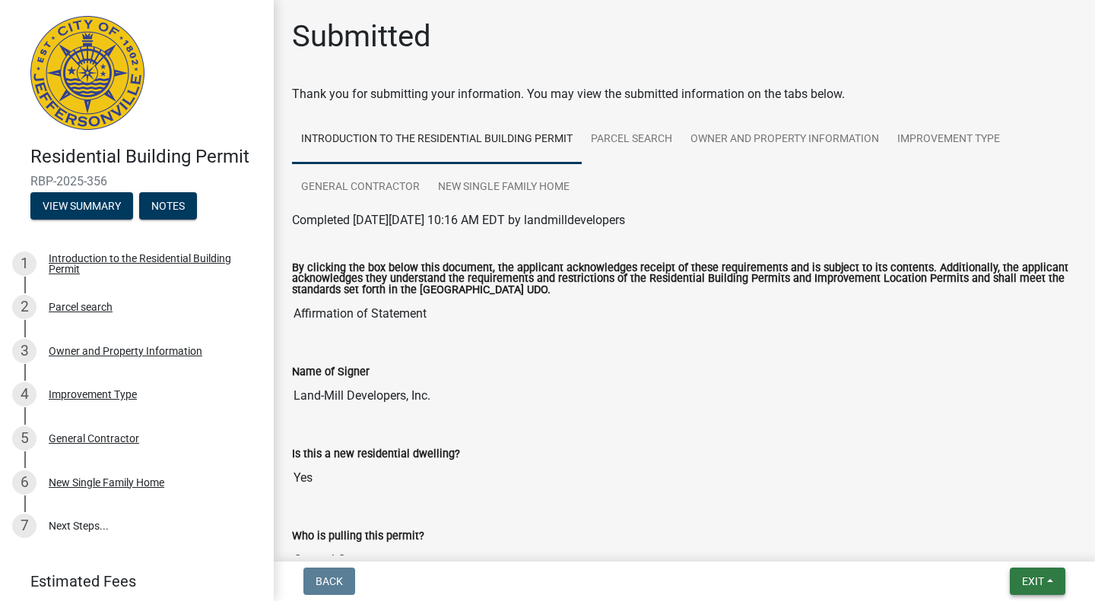
click at [1026, 576] on span "Exit" at bounding box center [1033, 582] width 22 height 12
click at [989, 542] on button "Save & Exit" at bounding box center [1005, 542] width 122 height 36
